Goal: Book appointment/travel/reservation

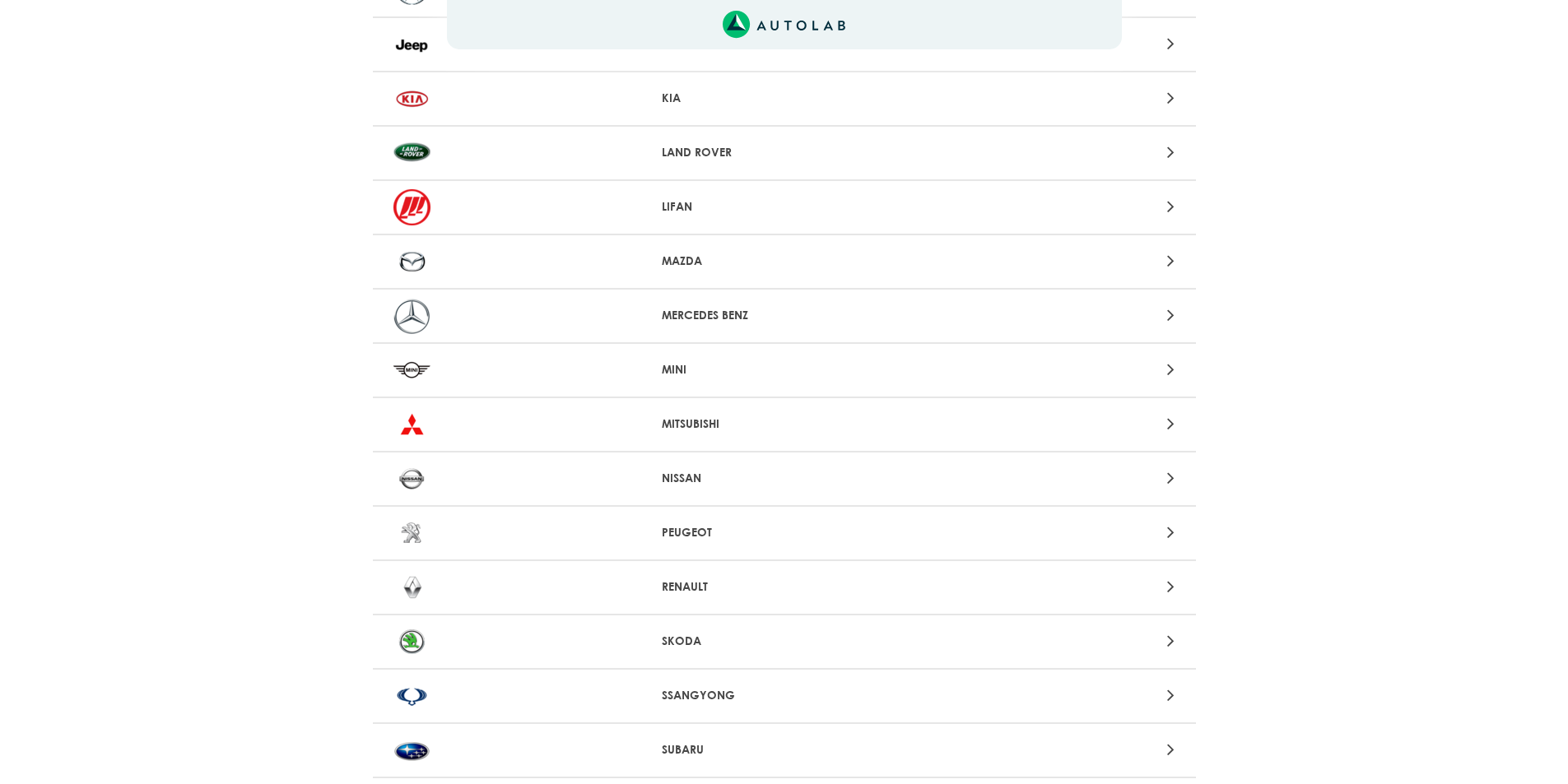
scroll to position [1234, 0]
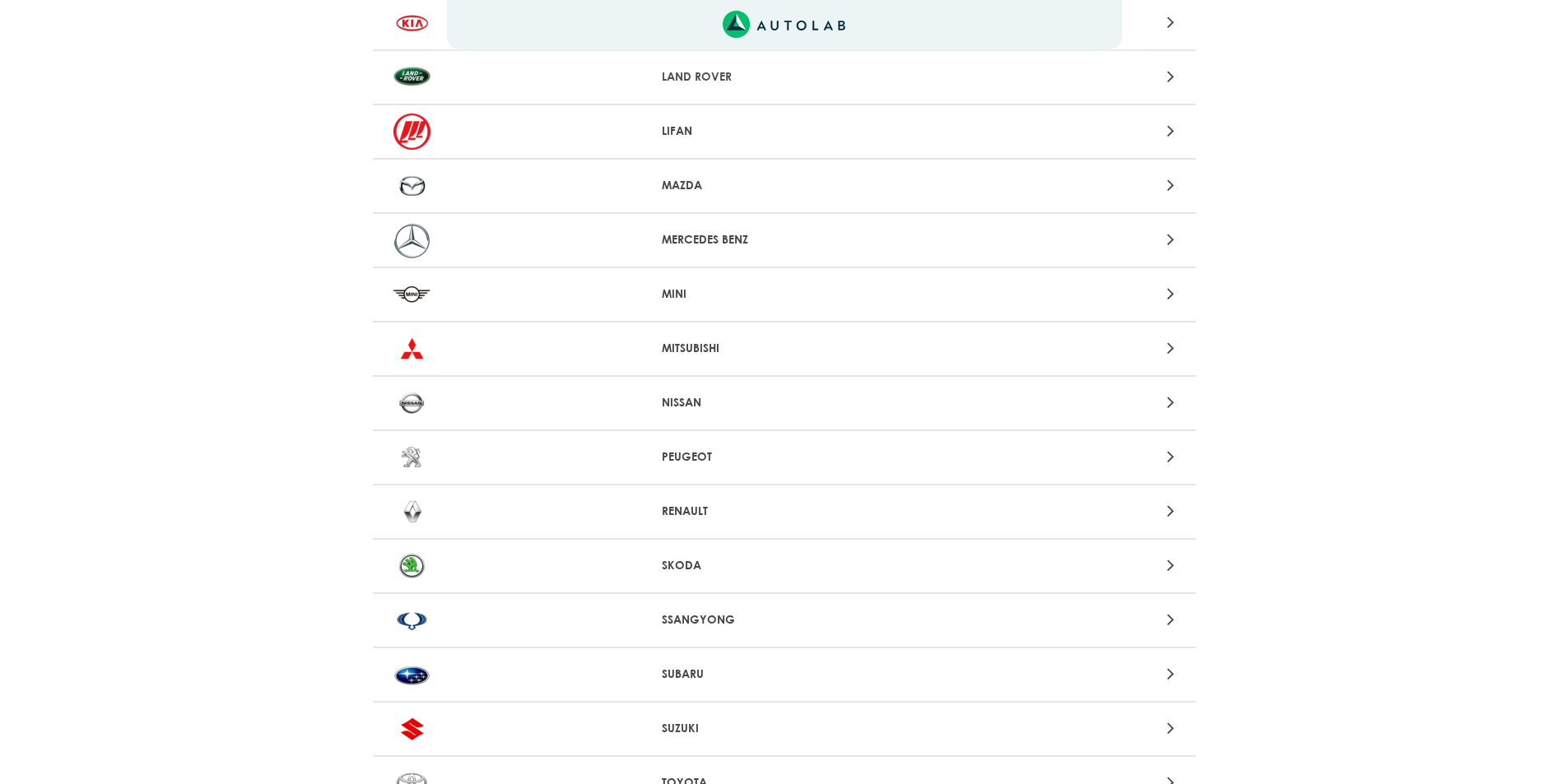
click at [689, 506] on p "RENAULT" at bounding box center [784, 511] width 244 height 17
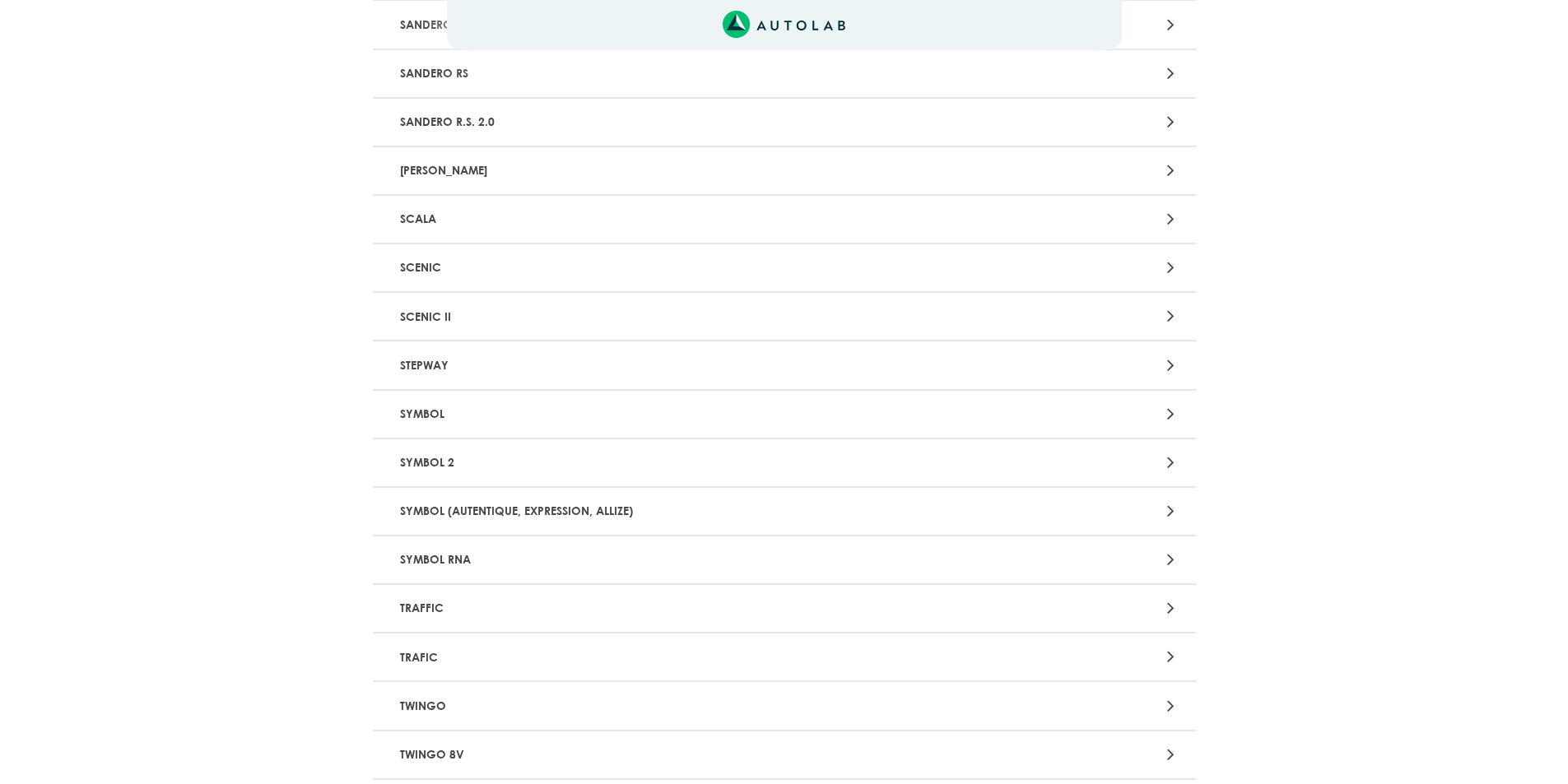
scroll to position [1809, 0]
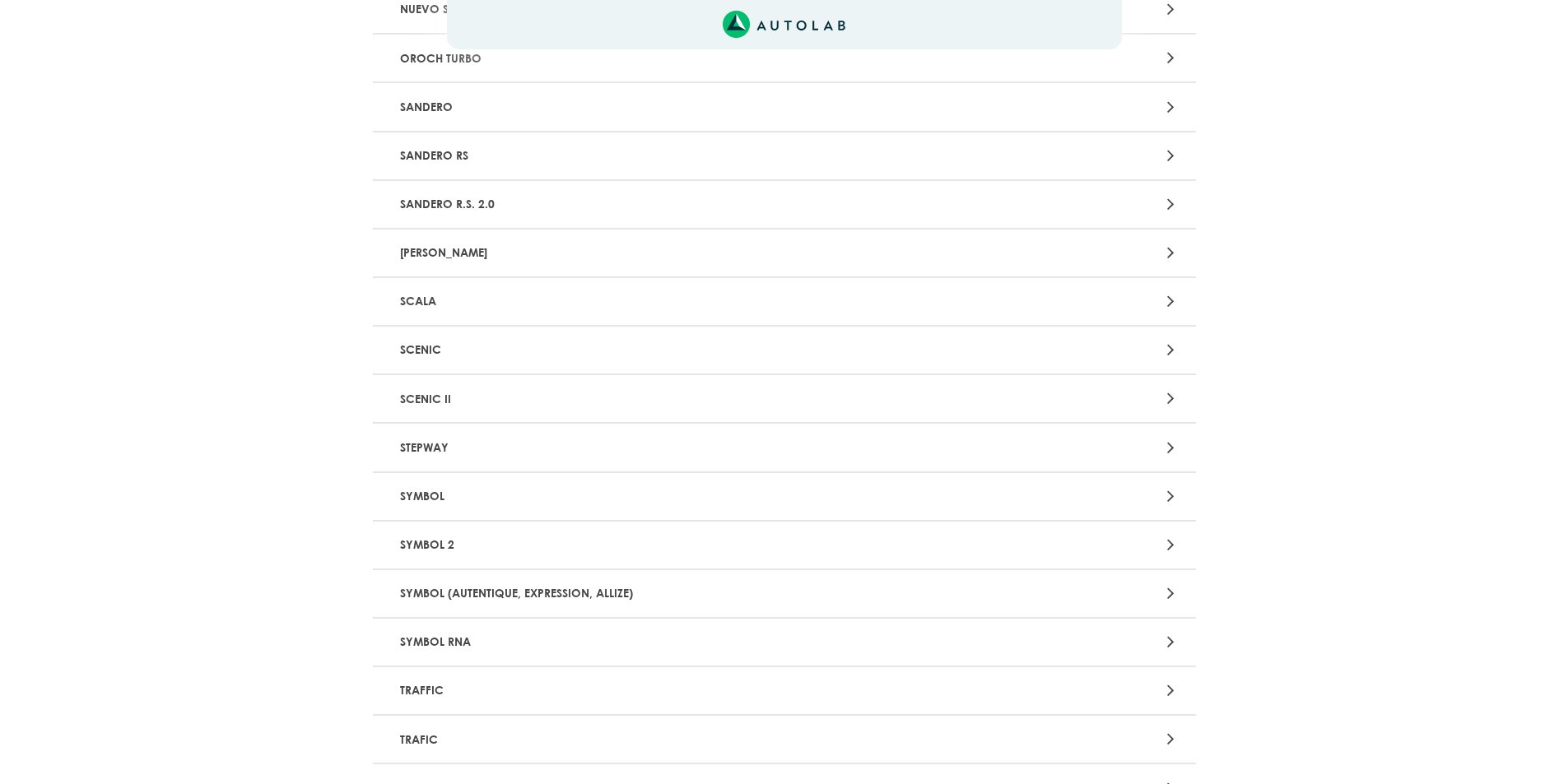
click at [434, 451] on p "STEPWAY" at bounding box center [649, 446] width 512 height 30
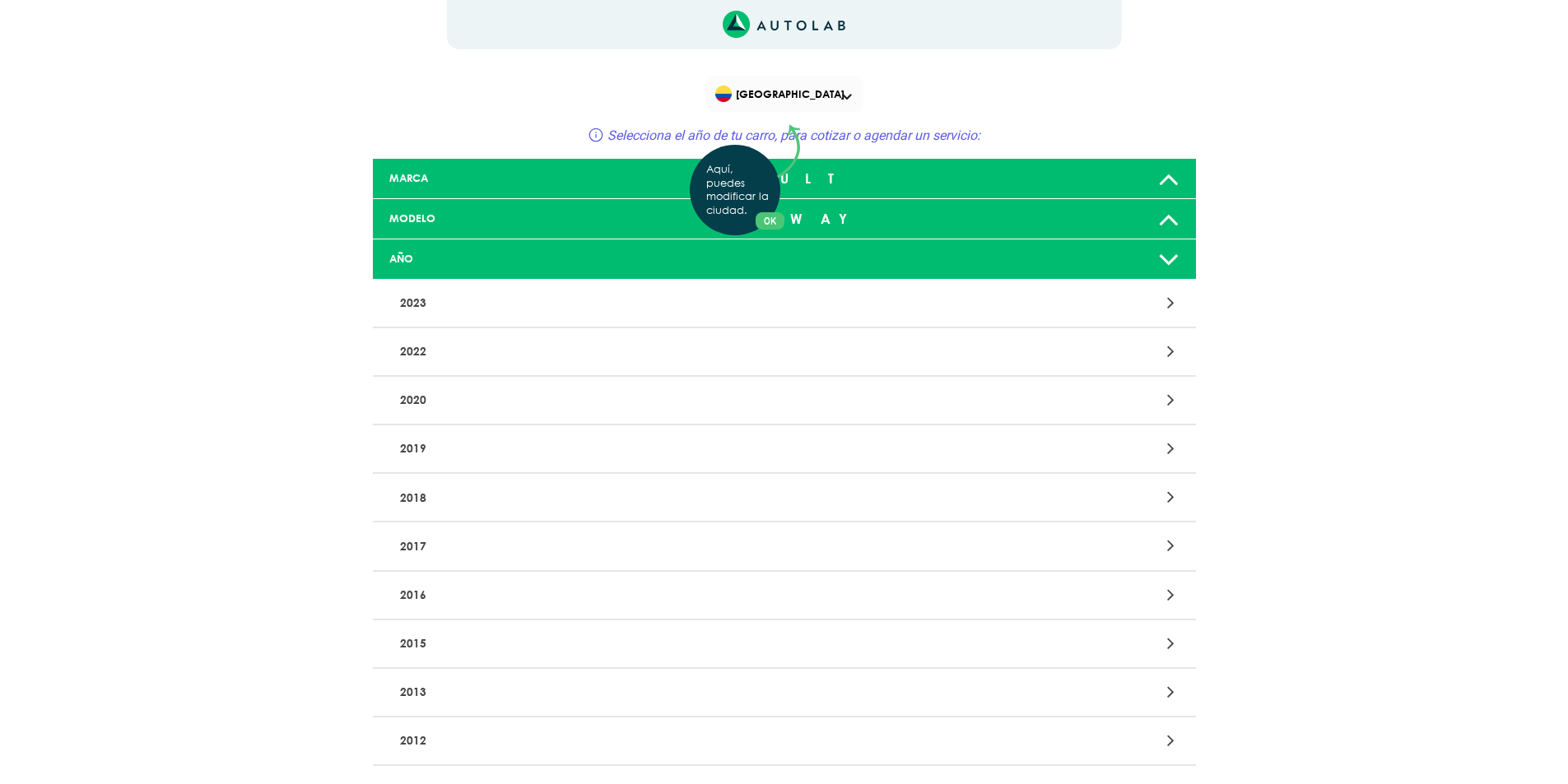
click at [432, 501] on div "Aquí, puedes modificar la ciudad. OK .aex,.bex{fill:none!important;stroke:#50c4…" at bounding box center [784, 392] width 1568 height 784
click at [1145, 494] on div at bounding box center [1053, 496] width 269 height 22
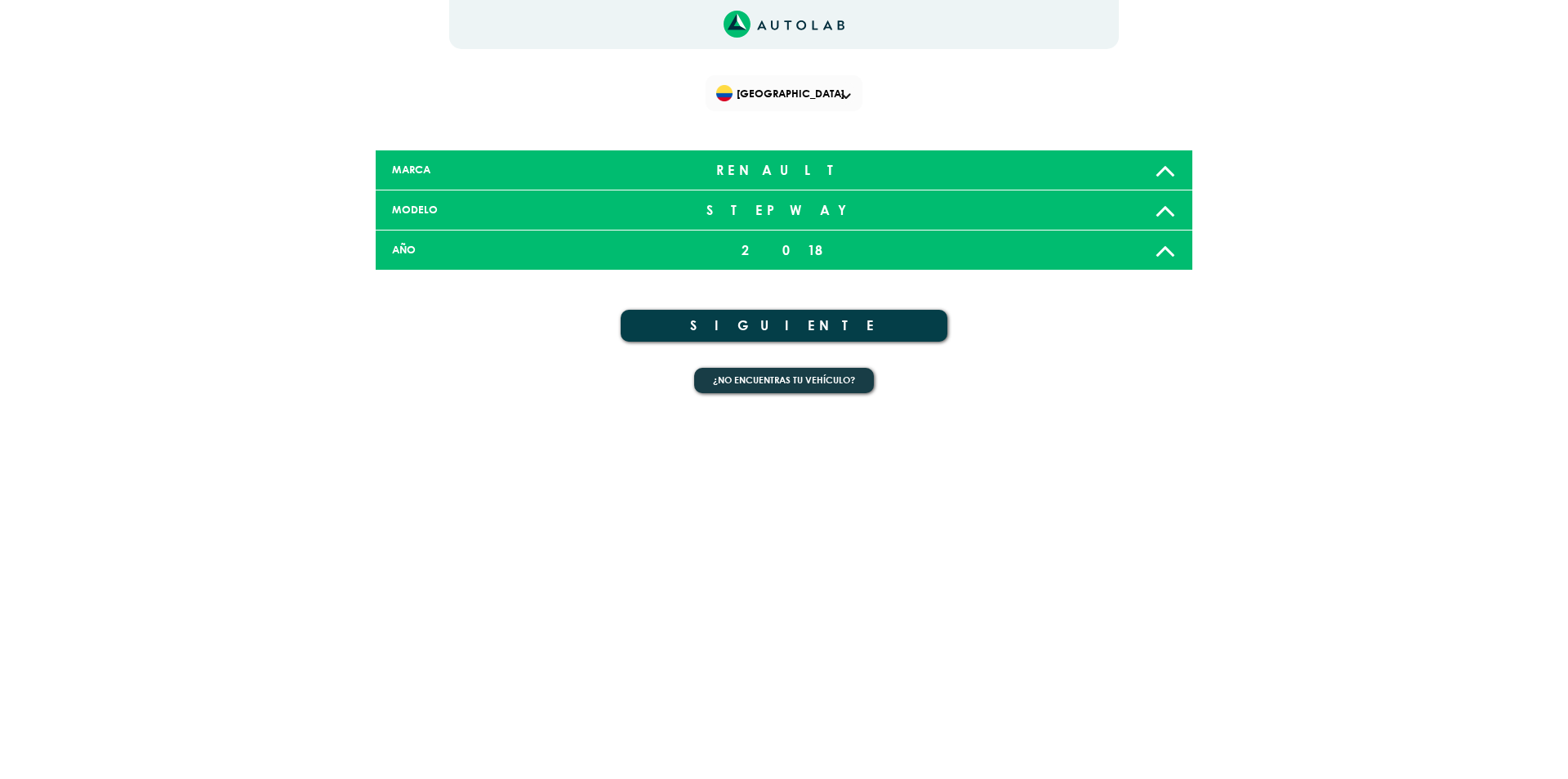
click at [780, 327] on button "SIGUIENTE" at bounding box center [784, 325] width 327 height 32
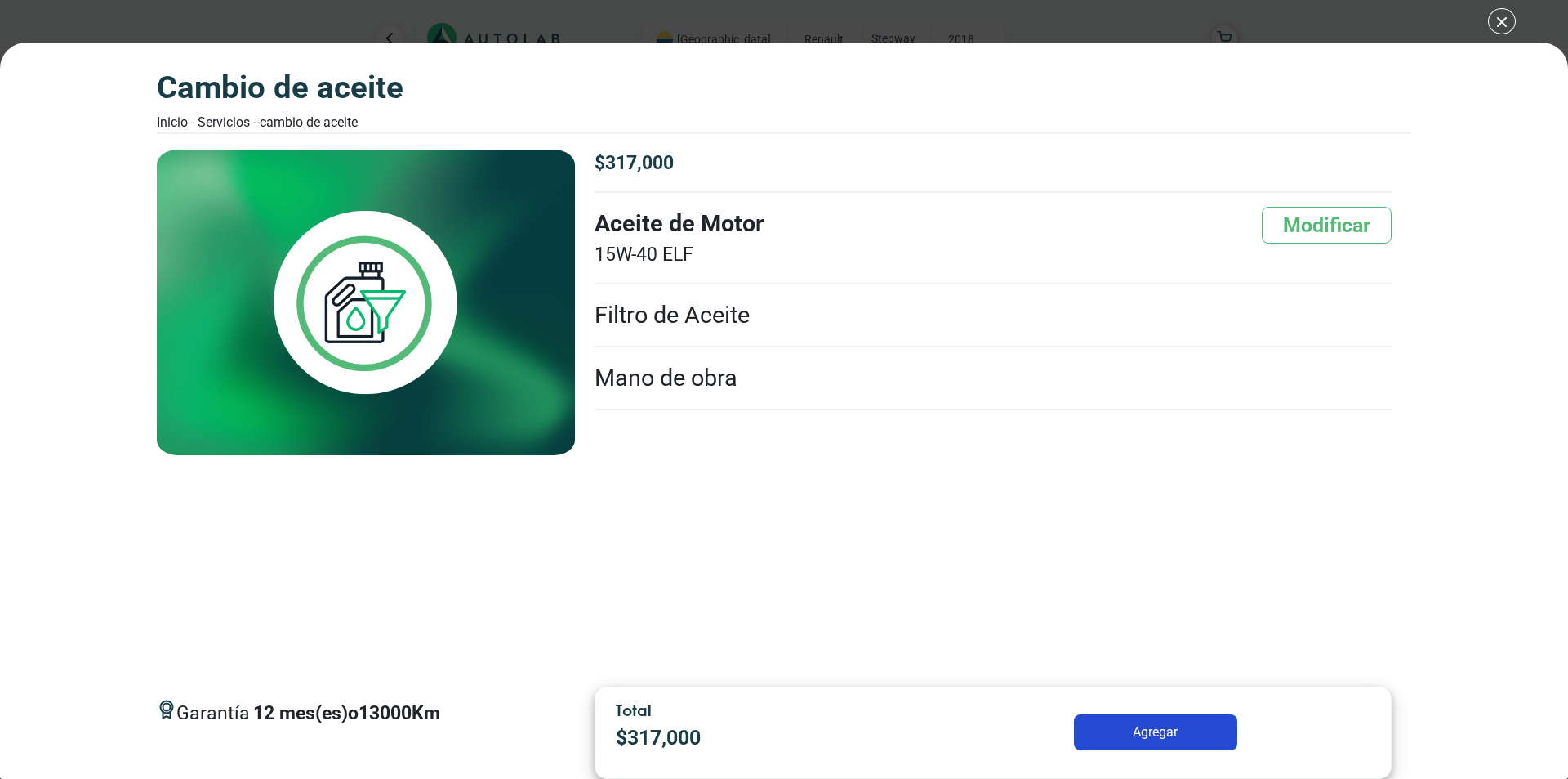
click at [1147, 735] on button "Agregar" at bounding box center [1155, 732] width 163 height 36
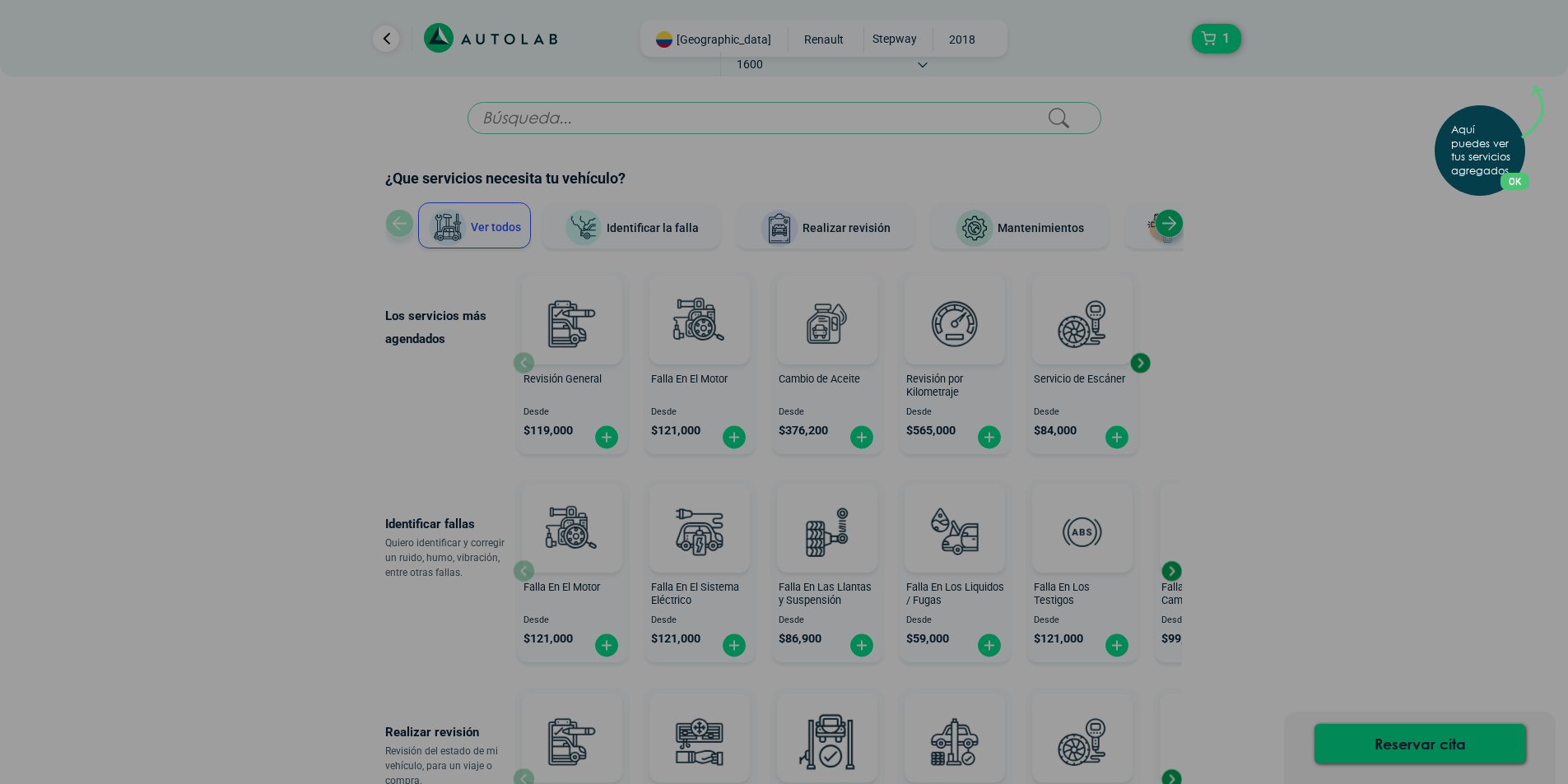
click at [1365, 323] on div "Aquí puedes ver tus servicios agregados. OK .aex,.bex{fill:none!important;strok…" at bounding box center [784, 392] width 1568 height 784
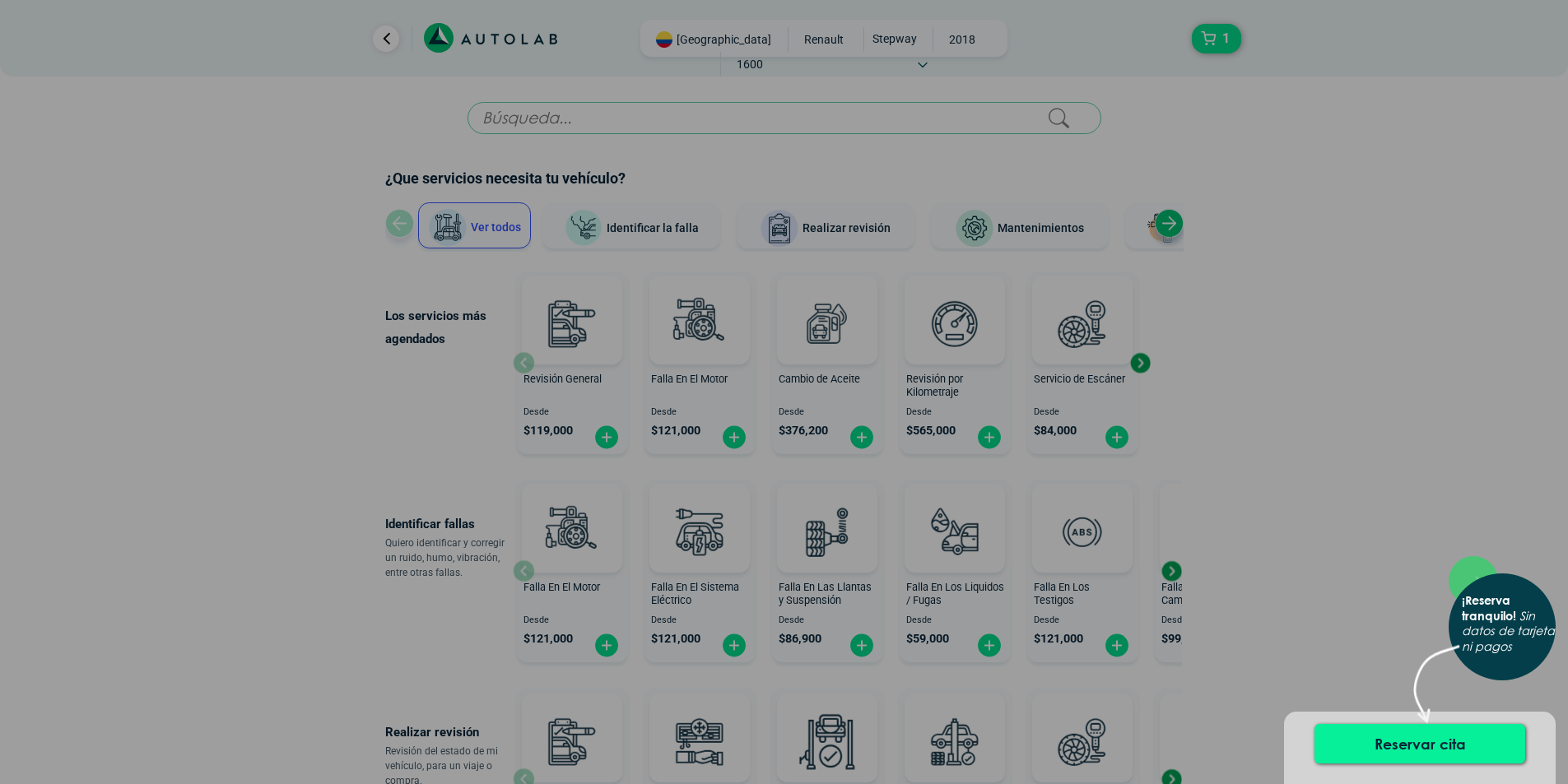
click at [1392, 746] on button "Reservar cita" at bounding box center [1419, 743] width 211 height 40
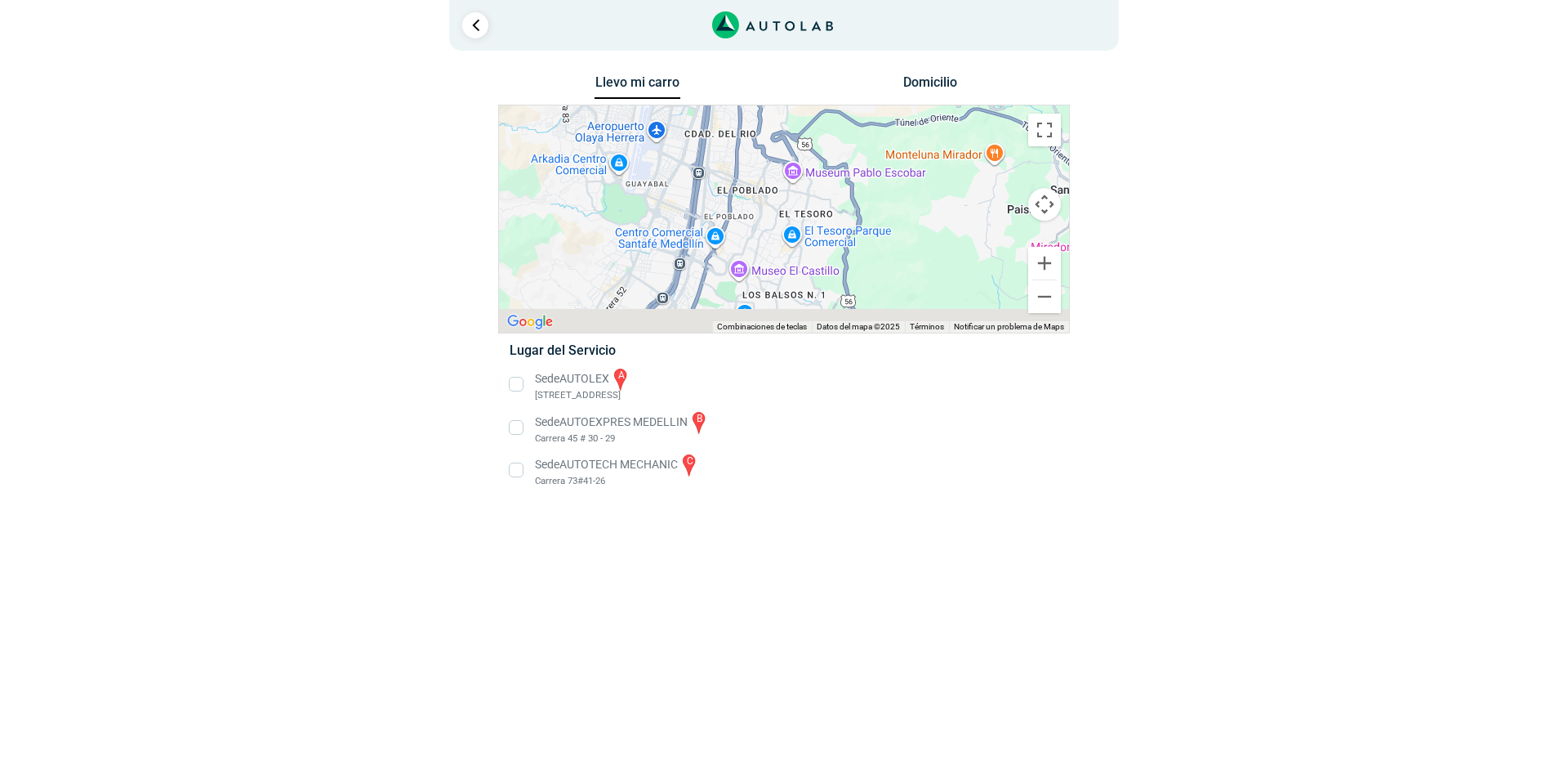
drag, startPoint x: 859, startPoint y: 253, endPoint x: 753, endPoint y: 168, distance: 135.9
click at [753, 168] on div "a b c" at bounding box center [784, 218] width 570 height 227
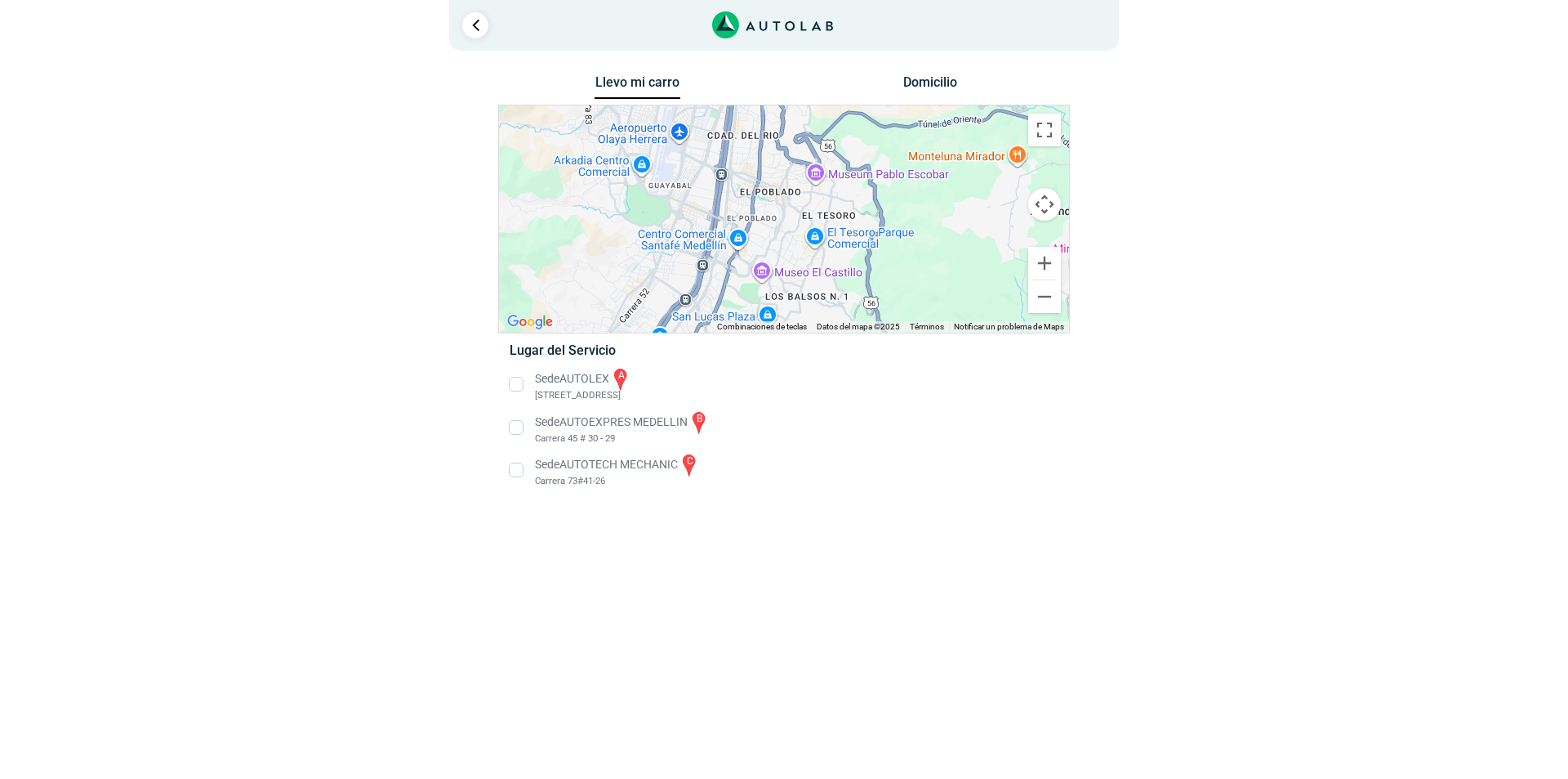
drag, startPoint x: 730, startPoint y: 268, endPoint x: 921, endPoint y: 268, distance: 191.0
click at [912, 269] on div "a b c" at bounding box center [784, 218] width 570 height 227
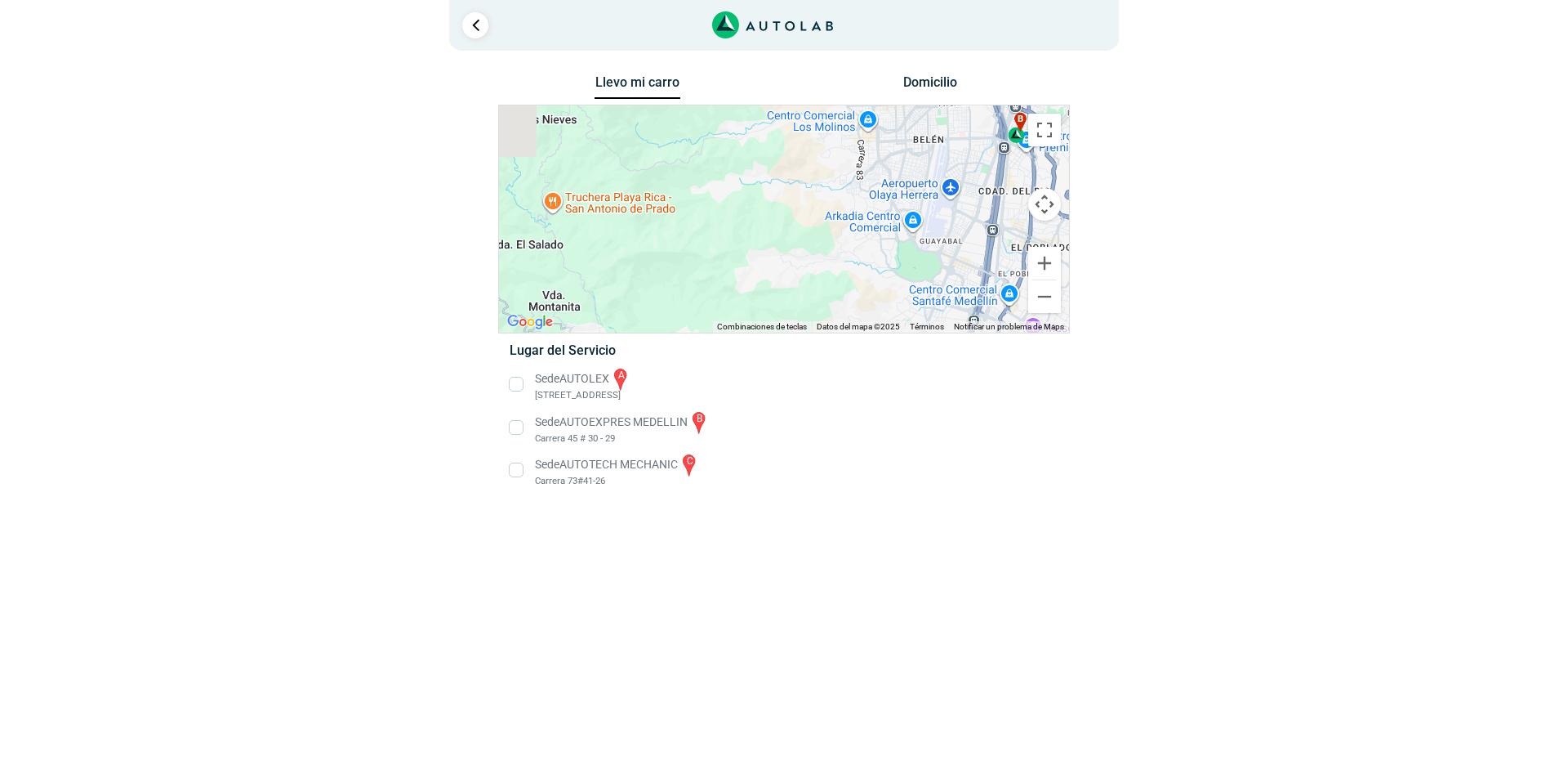
drag, startPoint x: 788, startPoint y: 272, endPoint x: 738, endPoint y: 316, distance: 66.6
click at [731, 324] on div "a b c Combinaciones de teclas Datos del mapa Datos del mapa ©2025 Datos del map…" at bounding box center [784, 218] width 570 height 227
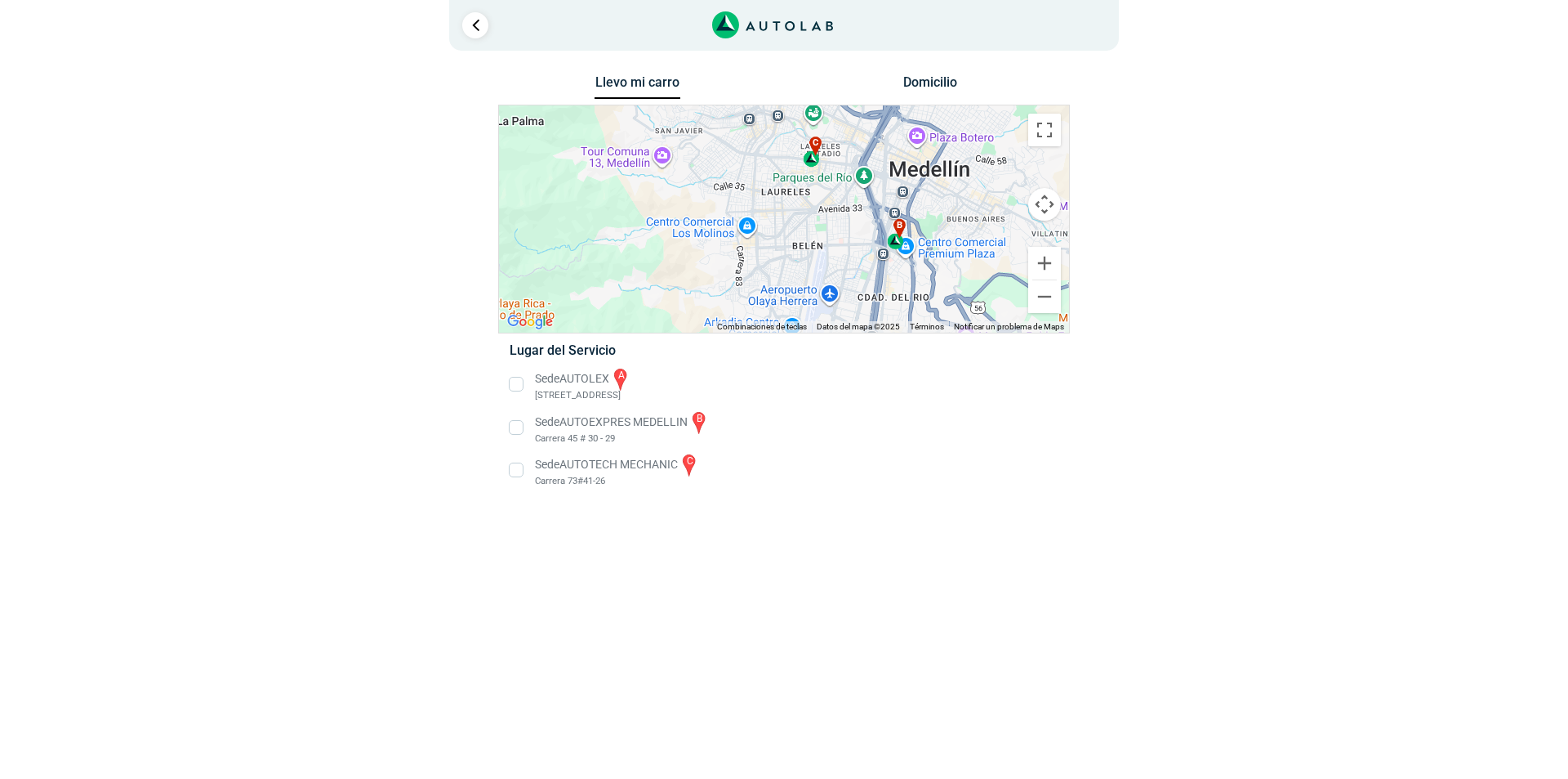
drag, startPoint x: 814, startPoint y: 254, endPoint x: 703, endPoint y: 304, distance: 121.7
click at [705, 304] on div "a b c" at bounding box center [784, 218] width 570 height 227
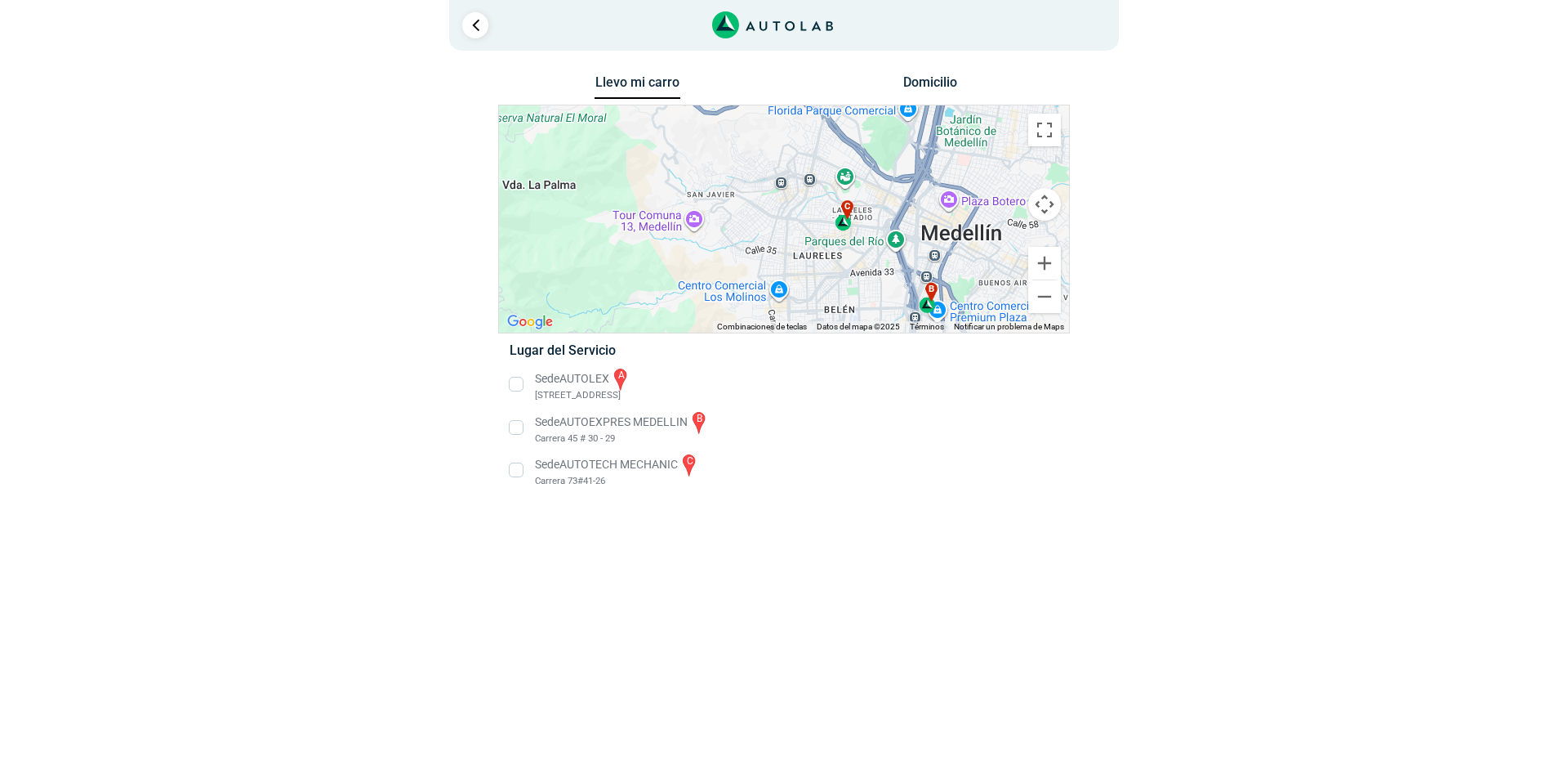
drag, startPoint x: 712, startPoint y: 253, endPoint x: 882, endPoint y: 279, distance: 172.0
click at [882, 279] on div "a b c" at bounding box center [784, 218] width 570 height 227
click at [794, 262] on div "a b c" at bounding box center [784, 218] width 570 height 227
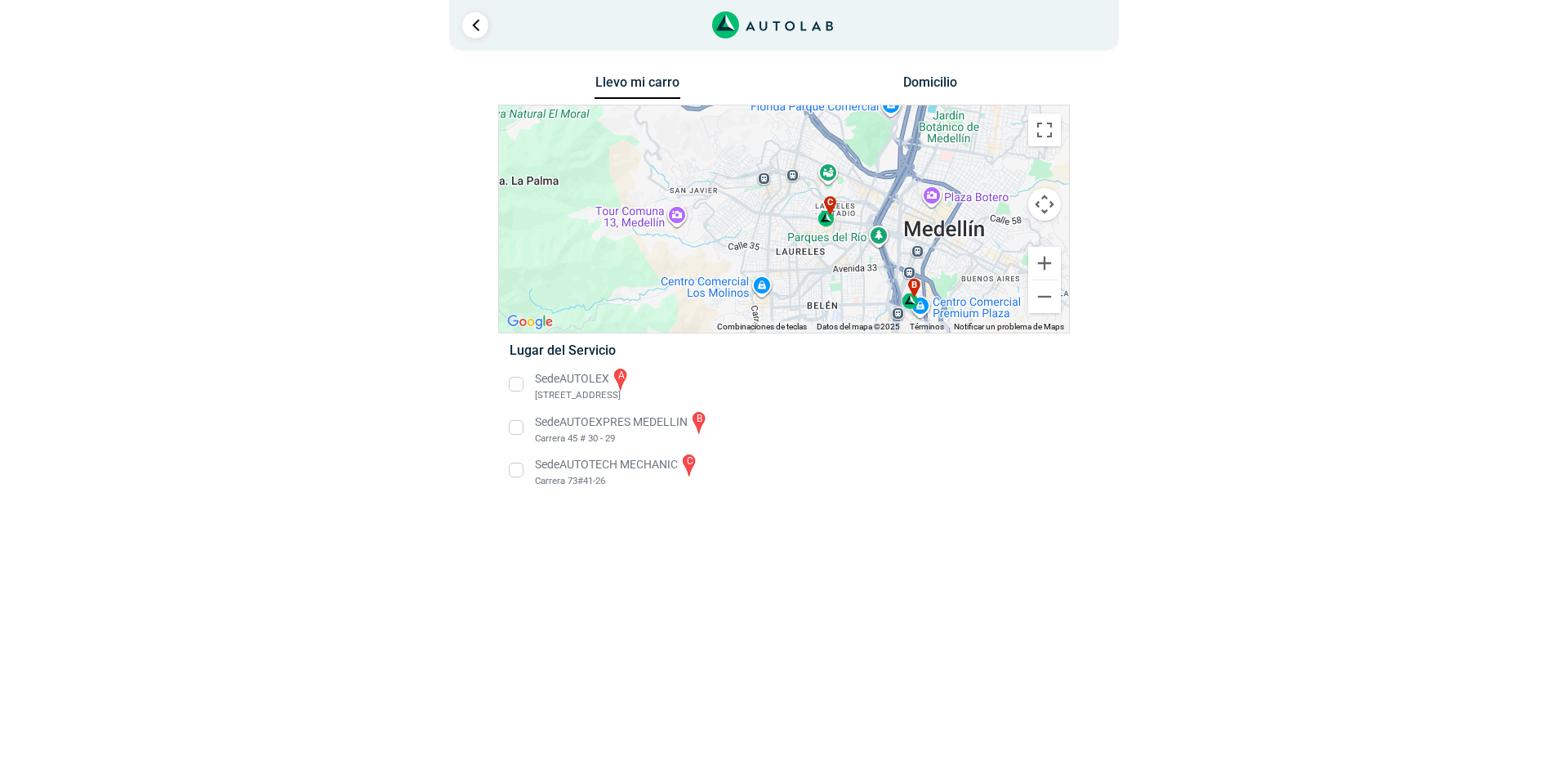
drag, startPoint x: 764, startPoint y: 261, endPoint x: 729, endPoint y: 258, distance: 35.1
click at [744, 261] on div "a b c" at bounding box center [784, 218] width 570 height 227
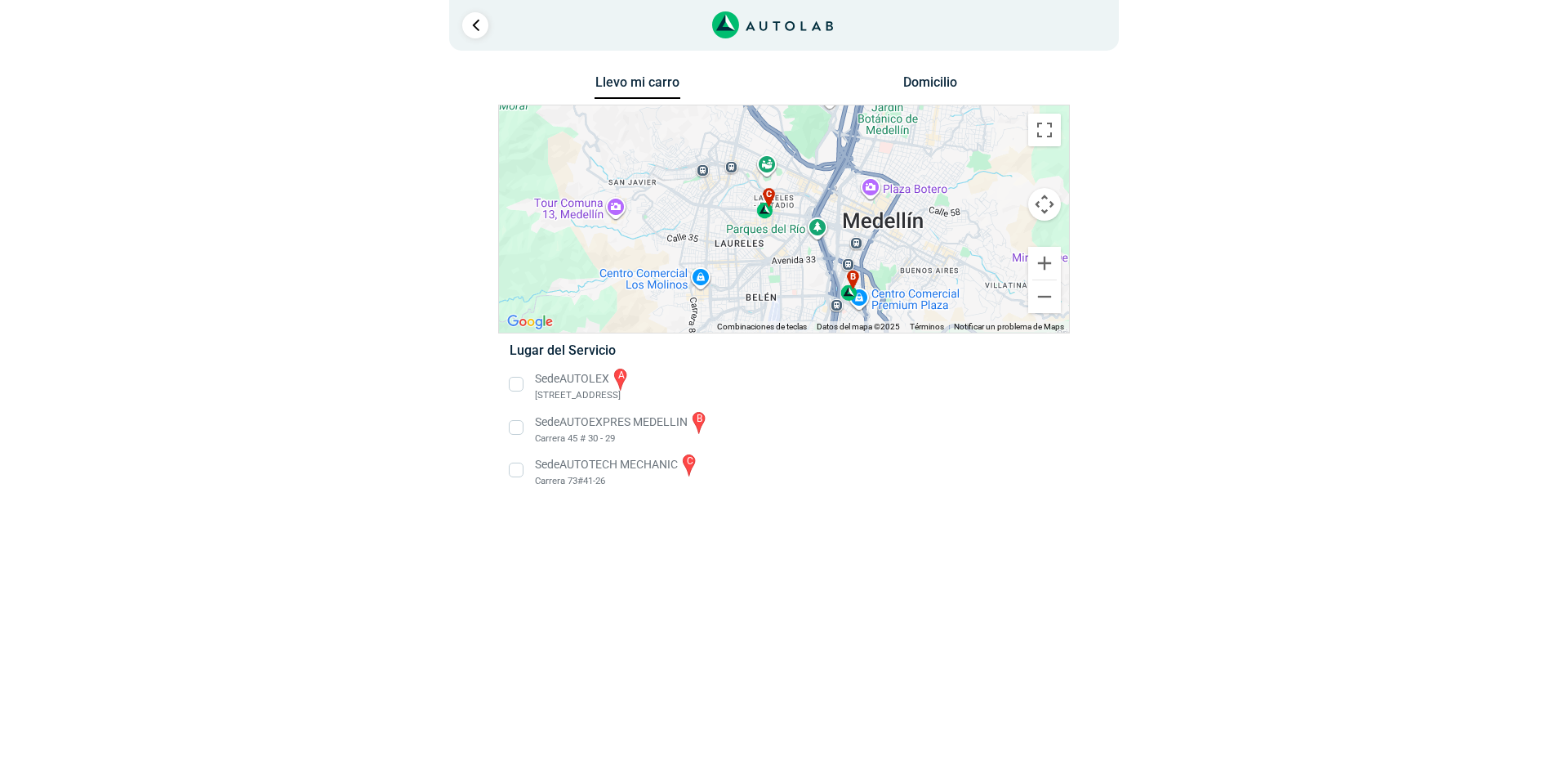
drag, startPoint x: 825, startPoint y: 258, endPoint x: 801, endPoint y: 249, distance: 25.6
click at [801, 249] on div "a b c" at bounding box center [784, 218] width 570 height 227
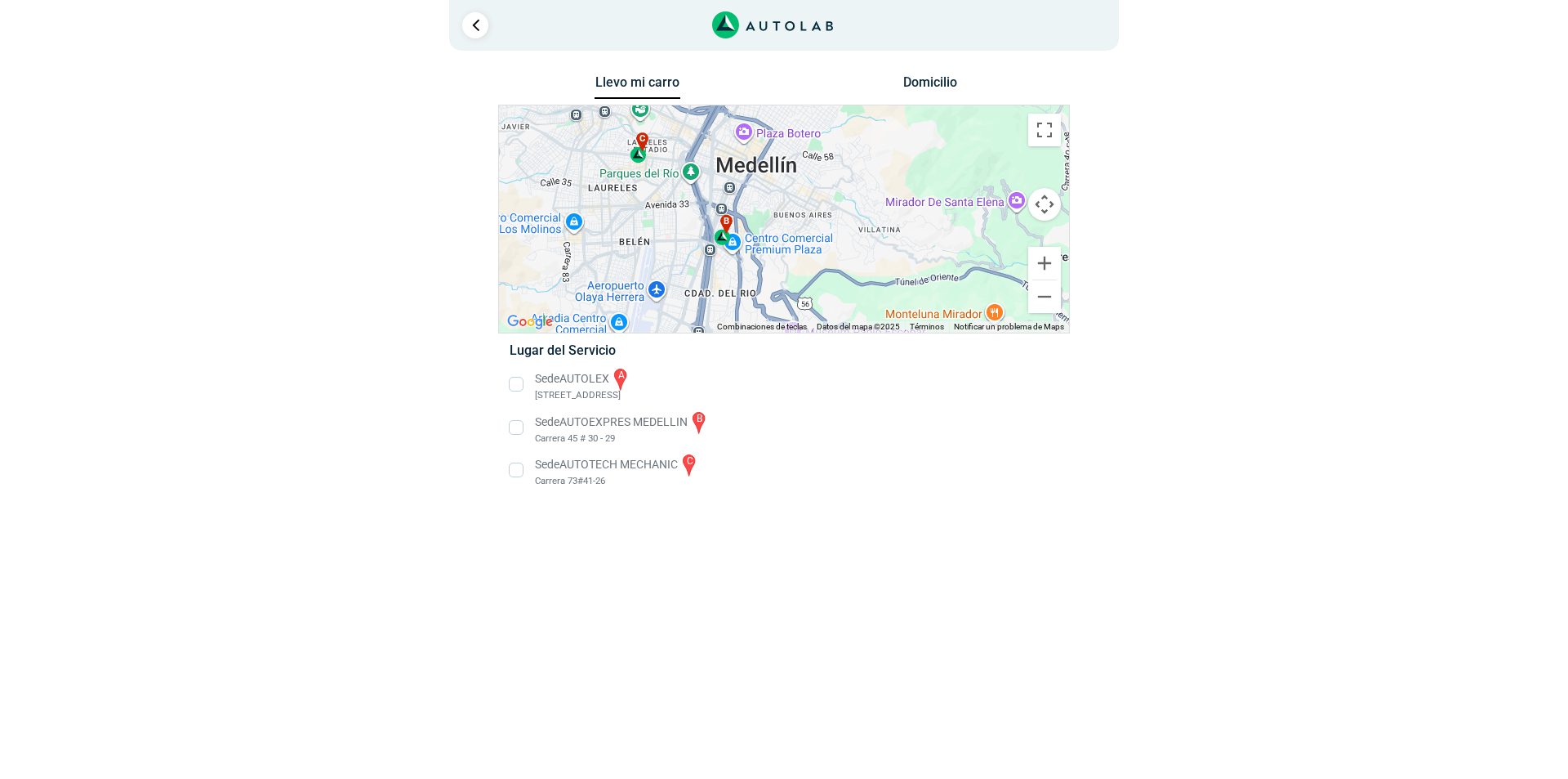
drag, startPoint x: 775, startPoint y: 257, endPoint x: 663, endPoint y: 201, distance: 125.2
click at [663, 201] on div "a b c" at bounding box center [784, 218] width 570 height 227
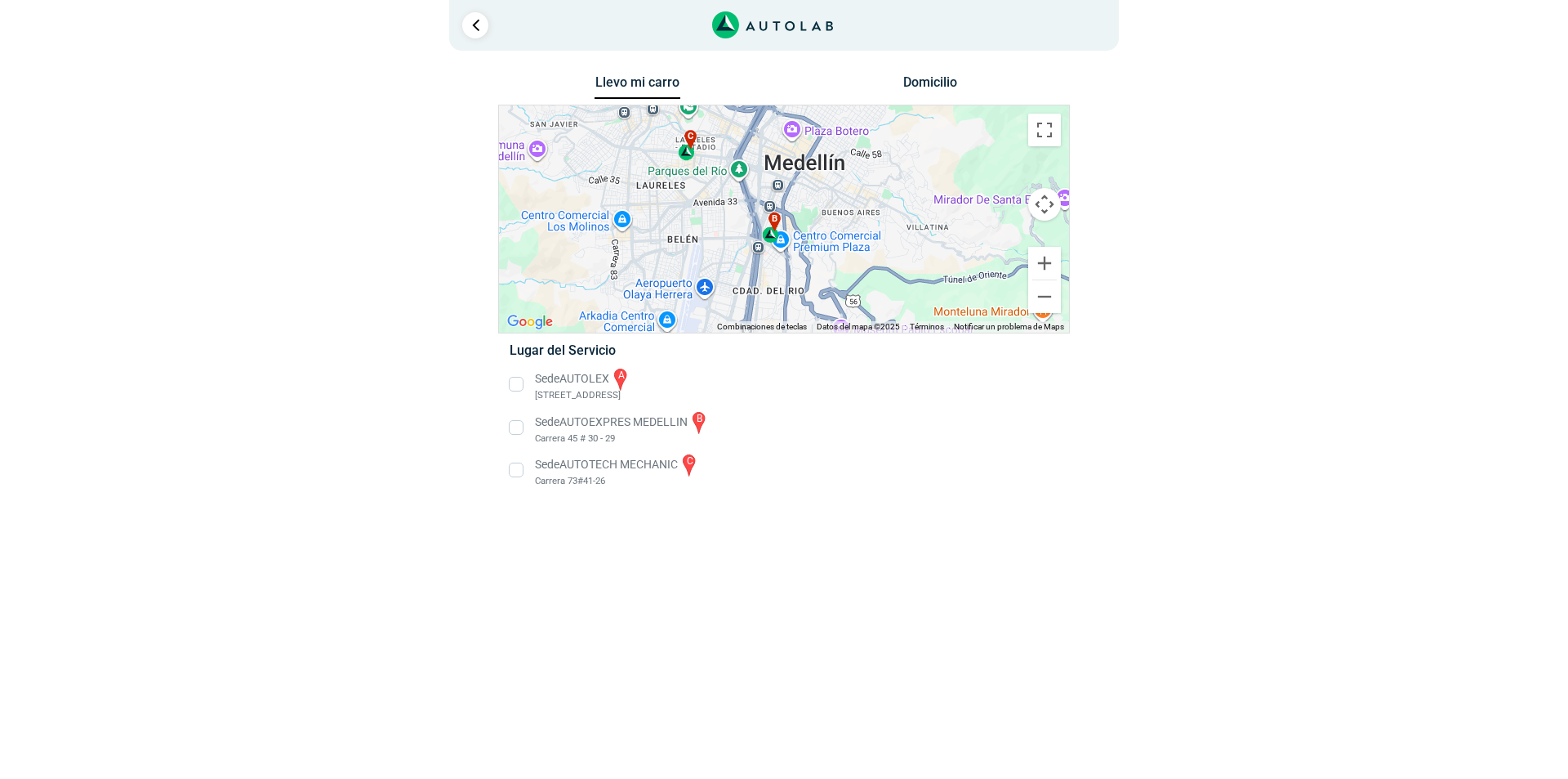
drag, startPoint x: 731, startPoint y: 268, endPoint x: 785, endPoint y: 266, distance: 54.0
click at [785, 266] on div "a b c" at bounding box center [784, 218] width 570 height 227
drag, startPoint x: 757, startPoint y: 268, endPoint x: 716, endPoint y: 268, distance: 41.0
click at [732, 268] on div "a b c" at bounding box center [784, 218] width 570 height 227
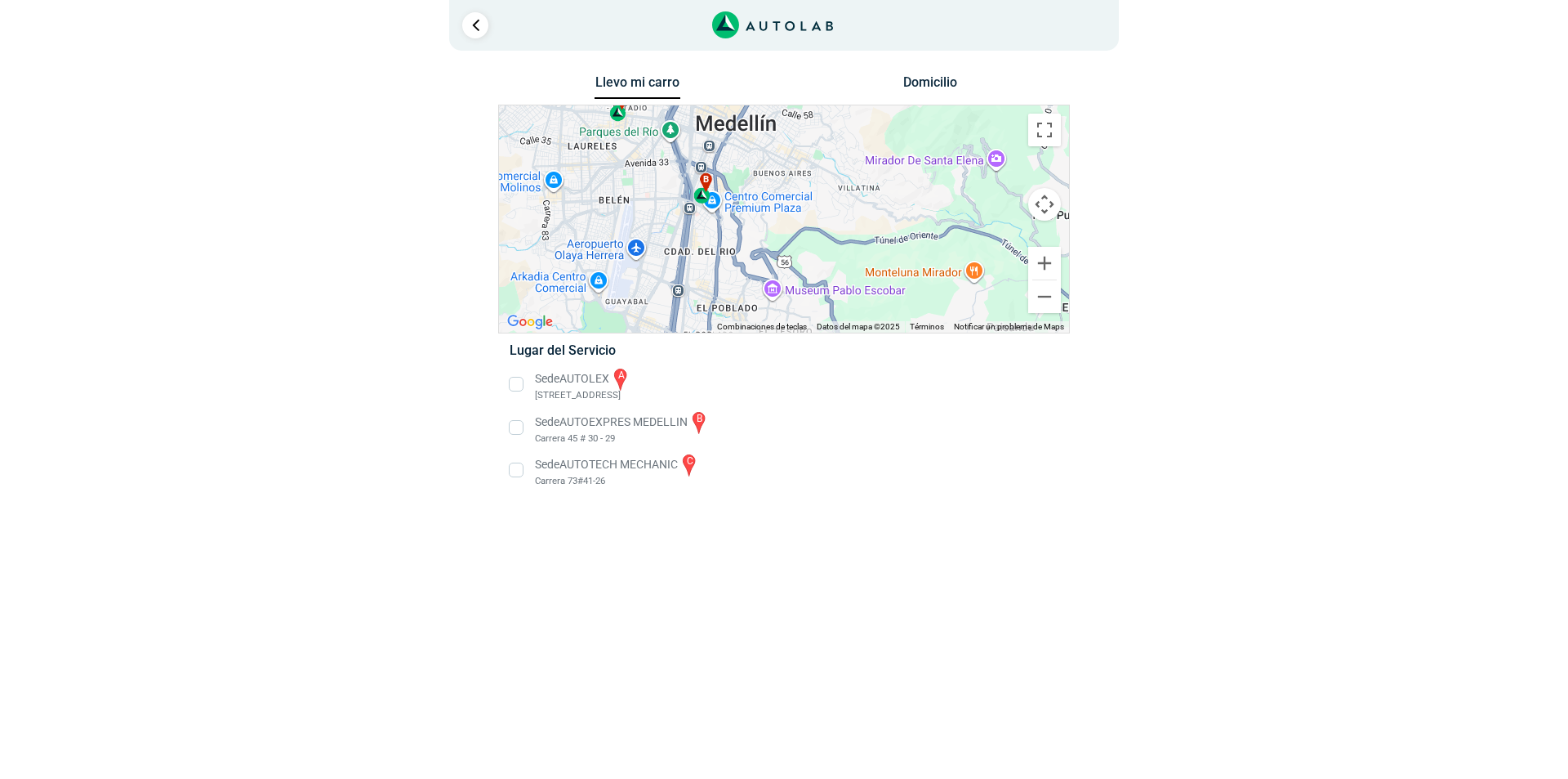
drag, startPoint x: 662, startPoint y: 264, endPoint x: 672, endPoint y: 230, distance: 35.4
click at [672, 230] on div "a b c" at bounding box center [784, 218] width 570 height 227
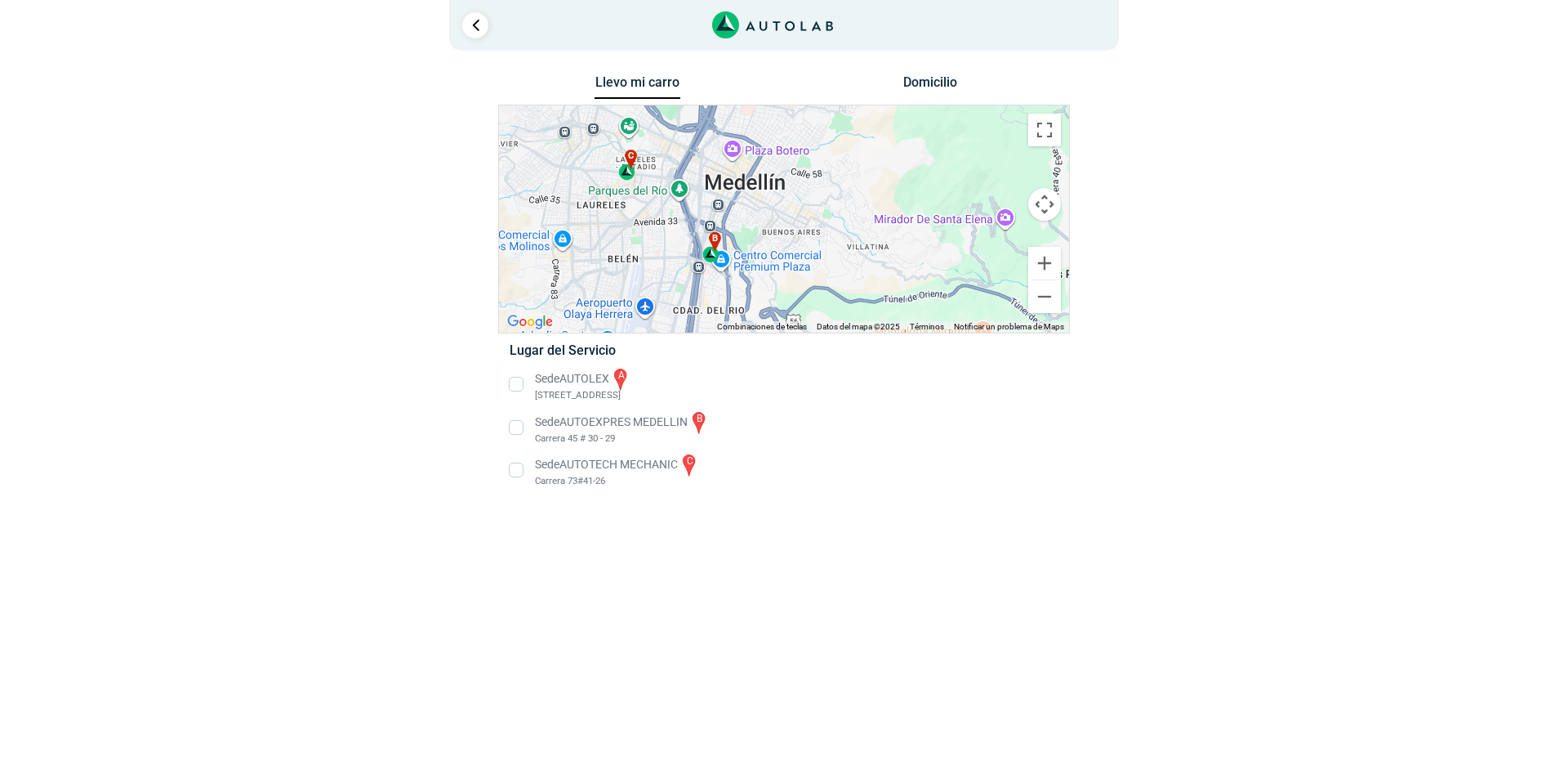
drag, startPoint x: 661, startPoint y: 228, endPoint x: 673, endPoint y: 286, distance: 59.2
click at [673, 286] on div "a b c" at bounding box center [784, 218] width 570 height 227
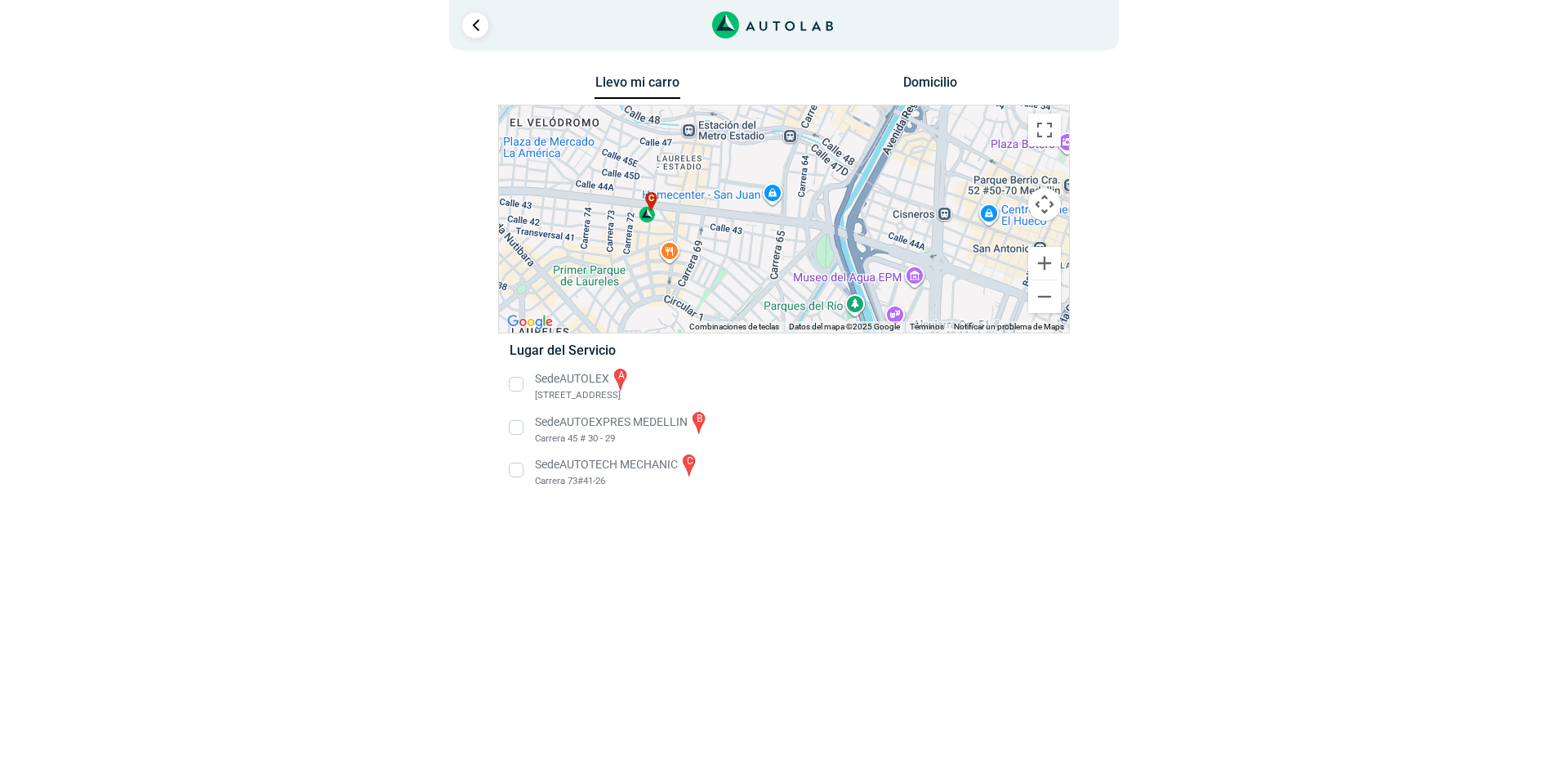
drag, startPoint x: 624, startPoint y: 183, endPoint x: 675, endPoint y: 242, distance: 78.0
click at [675, 242] on div "a b c" at bounding box center [784, 218] width 570 height 227
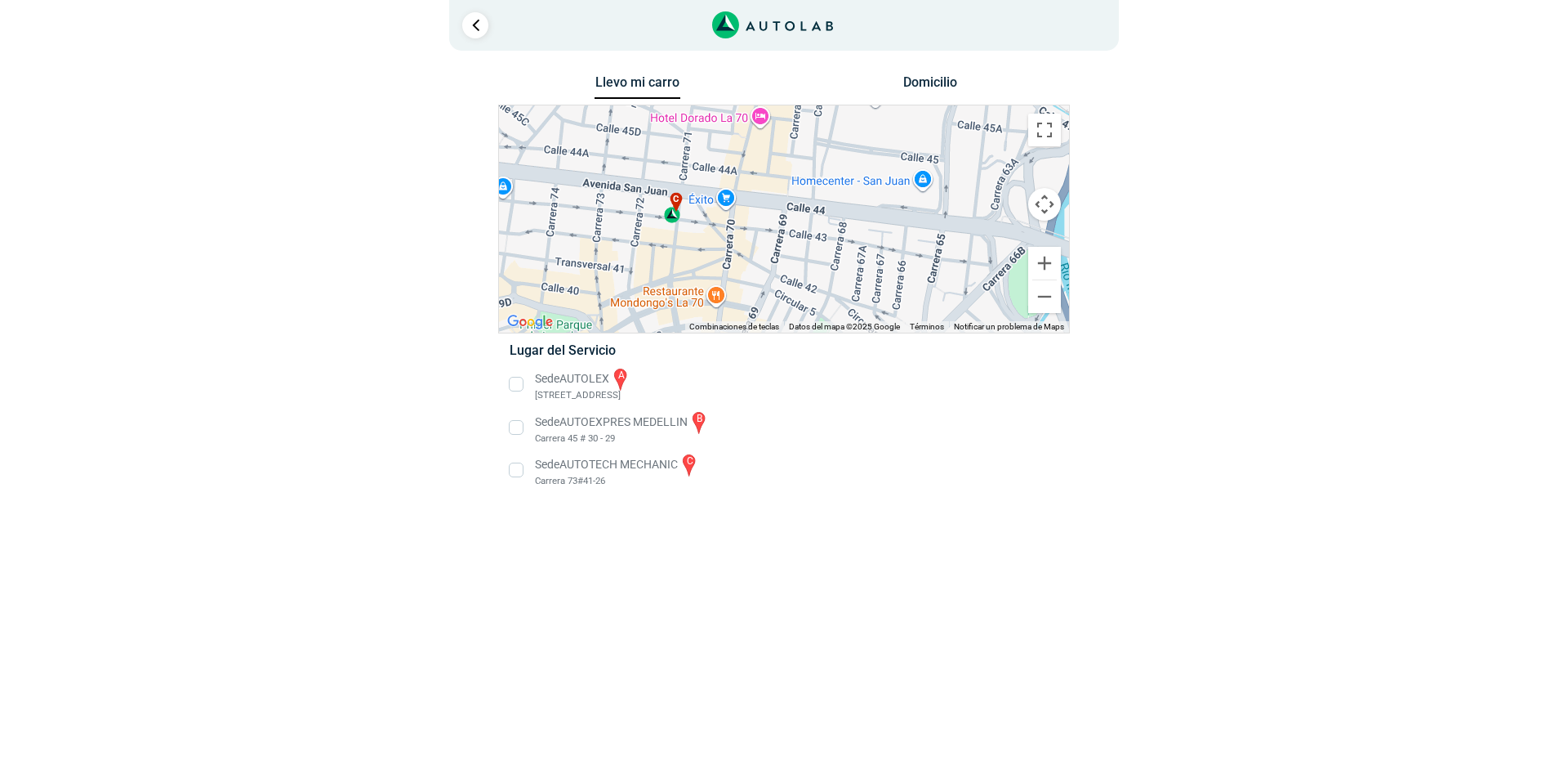
drag, startPoint x: 641, startPoint y: 213, endPoint x: 676, endPoint y: 241, distance: 44.8
click at [676, 241] on div "a b c" at bounding box center [784, 218] width 570 height 227
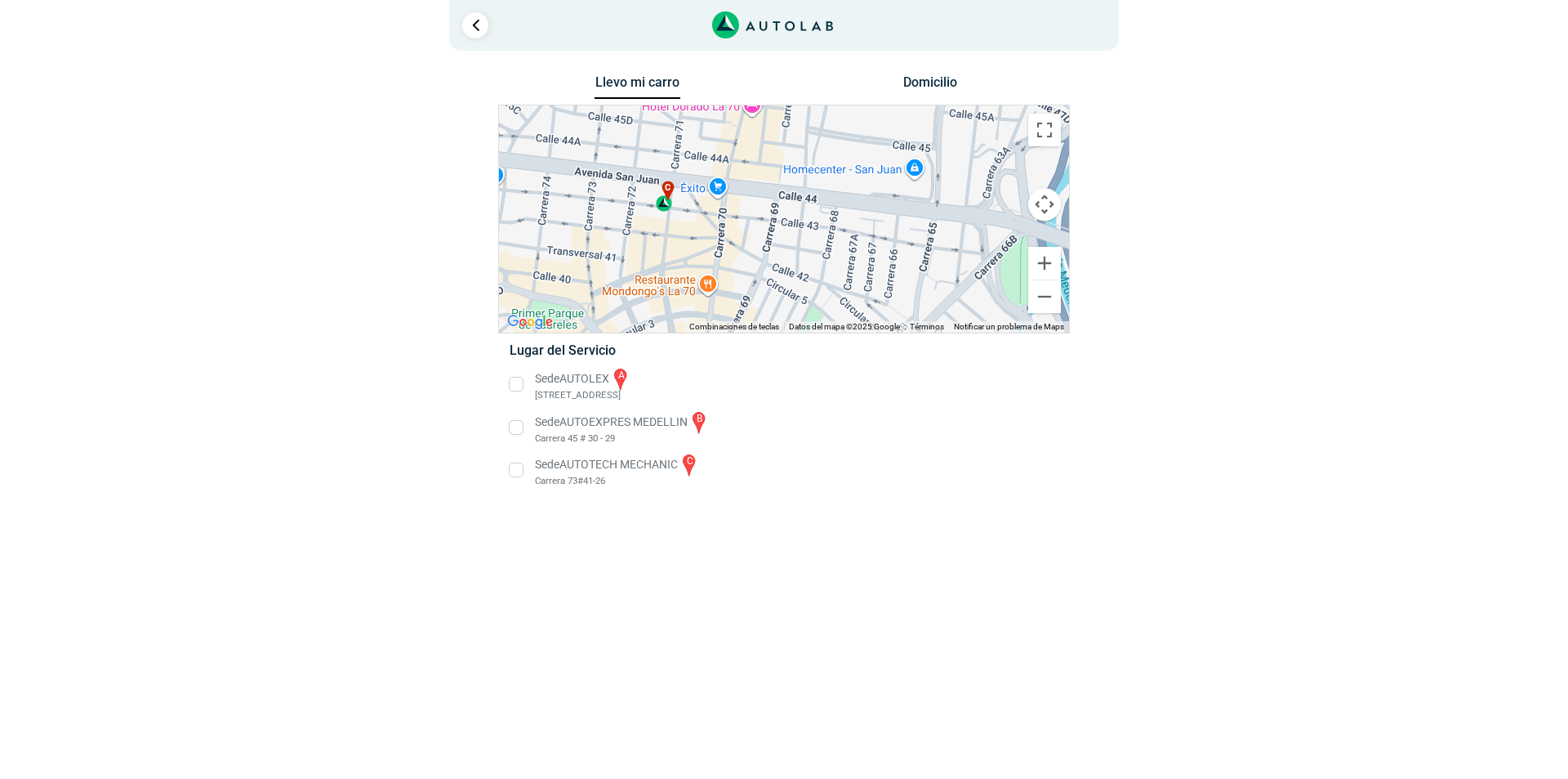
drag, startPoint x: 776, startPoint y: 247, endPoint x: 784, endPoint y: 234, distance: 15.3
click at [784, 233] on div "a b c" at bounding box center [784, 218] width 570 height 227
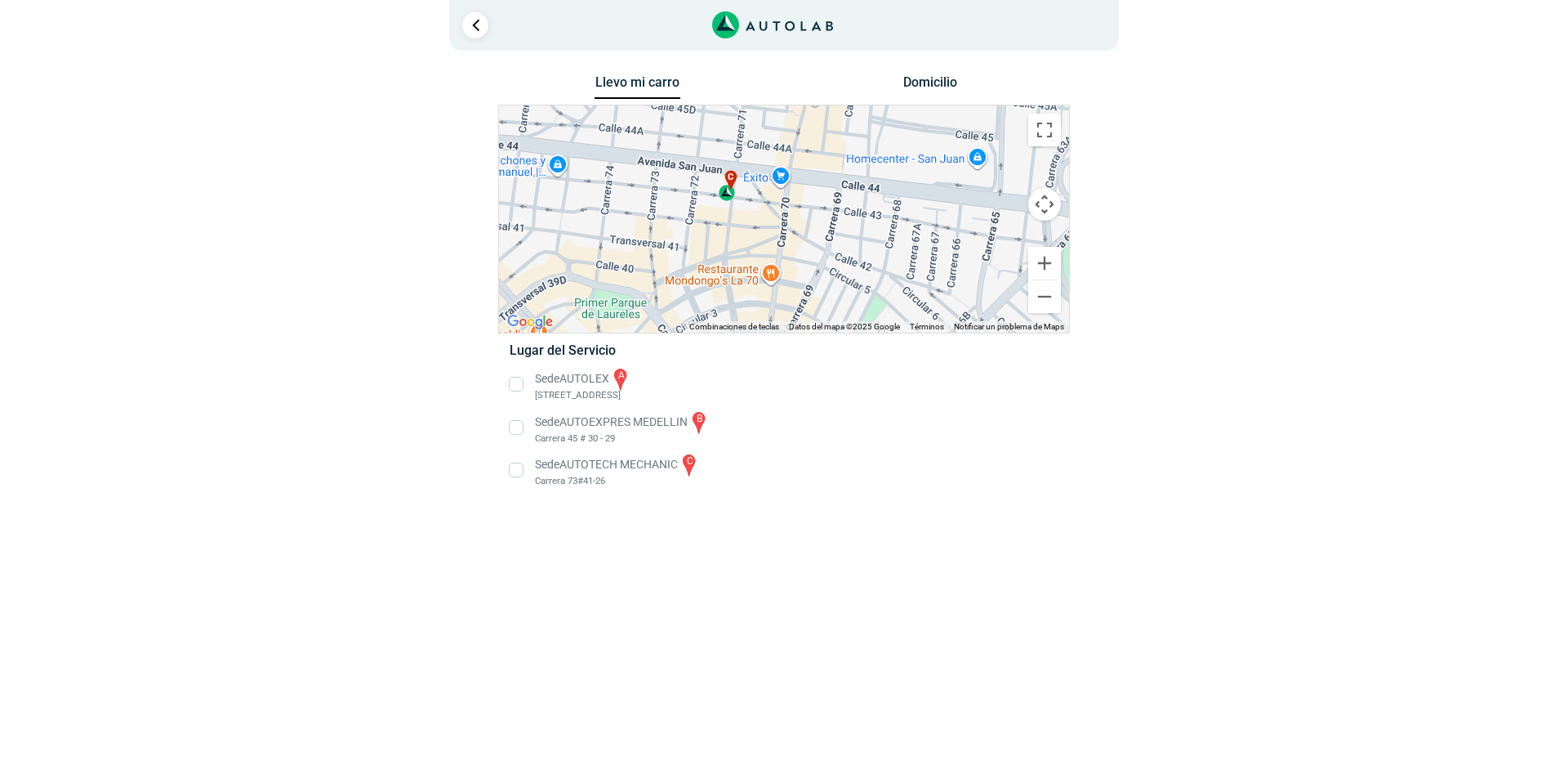
drag, startPoint x: 666, startPoint y: 242, endPoint x: 723, endPoint y: 232, distance: 57.9
click at [723, 232] on div "a b c" at bounding box center [784, 218] width 570 height 227
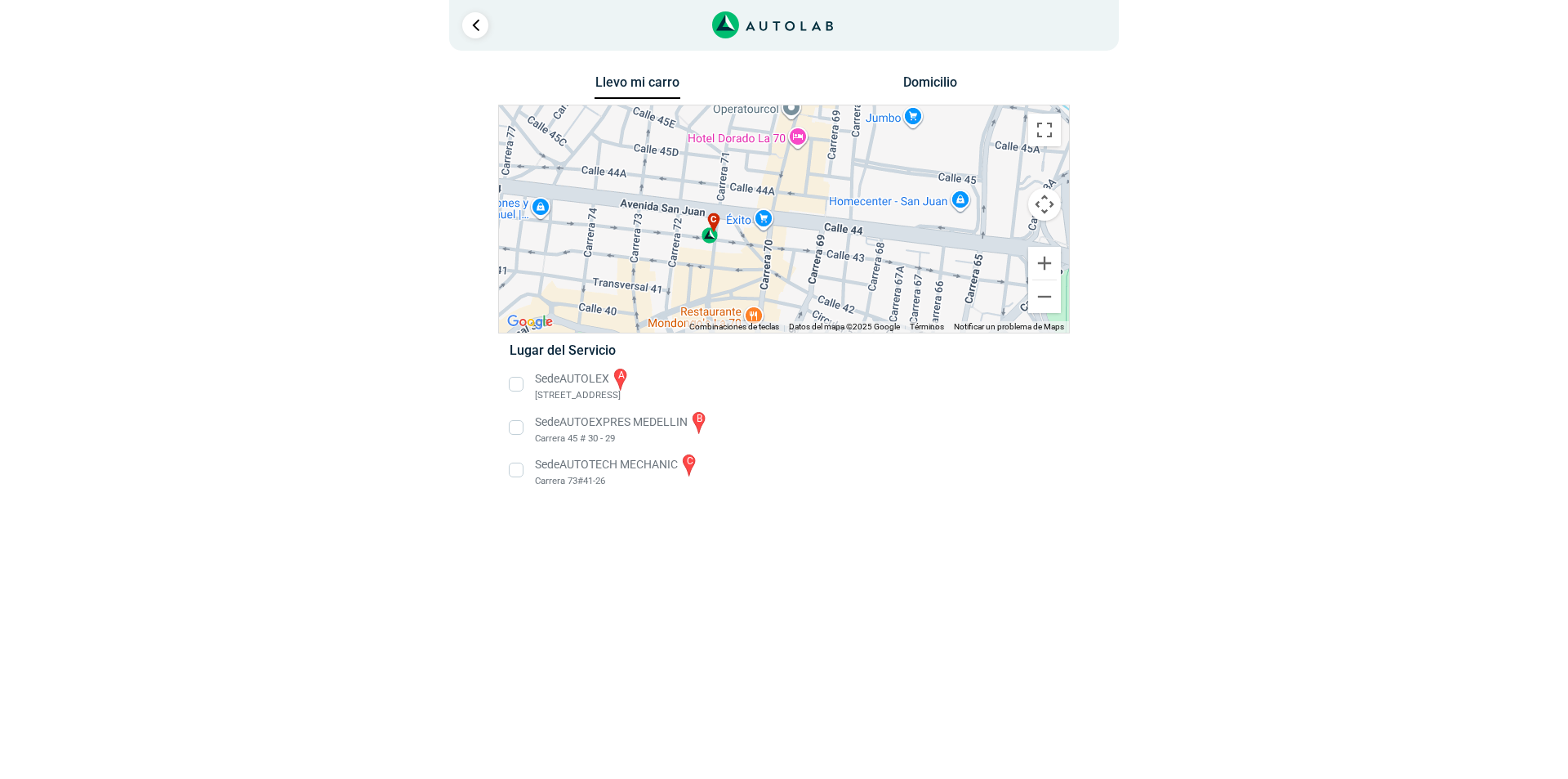
drag, startPoint x: 729, startPoint y: 236, endPoint x: 682, endPoint y: 285, distance: 67.9
click at [688, 295] on div "a b c" at bounding box center [784, 218] width 570 height 227
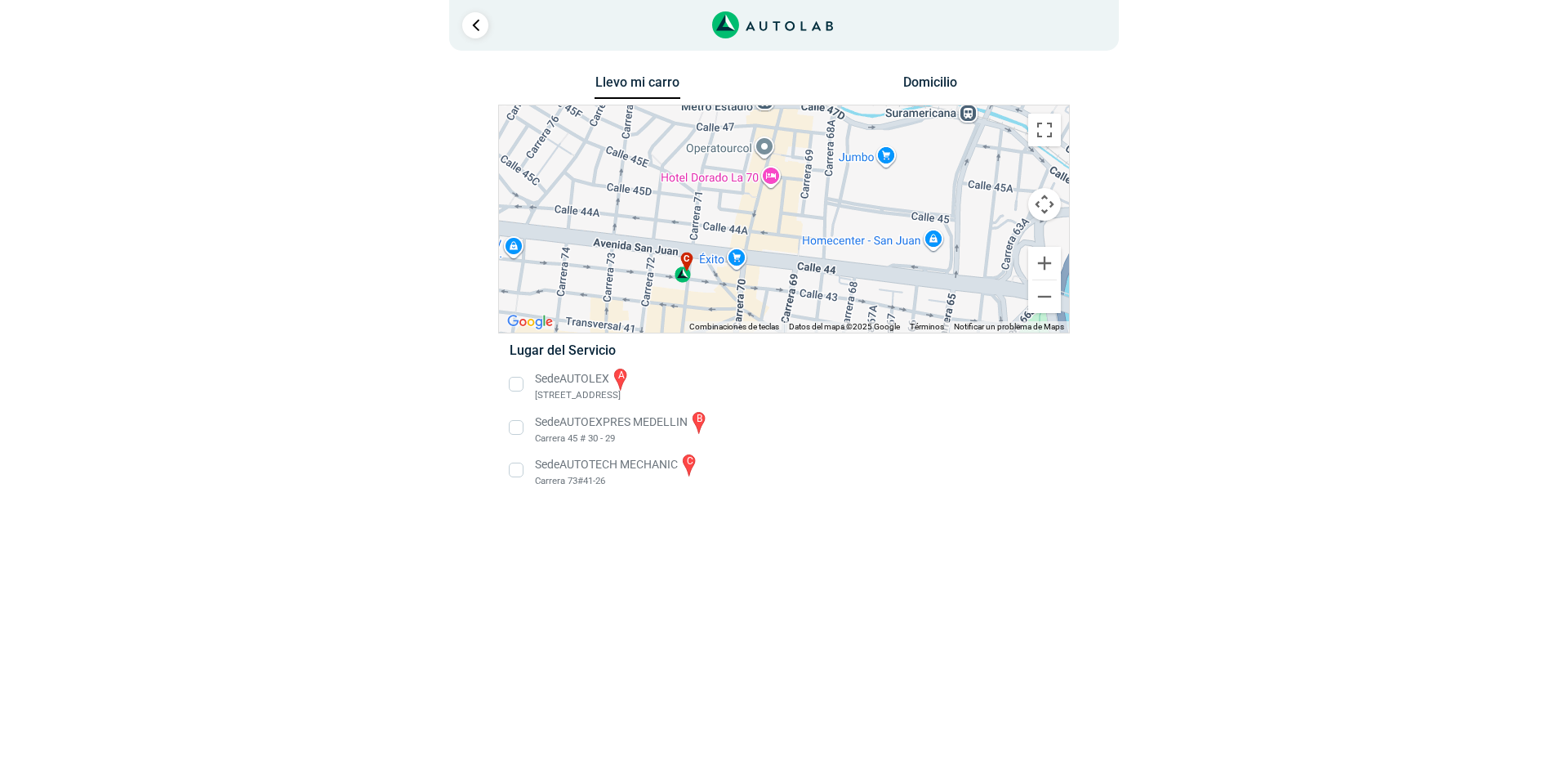
drag, startPoint x: 713, startPoint y: 256, endPoint x: 683, endPoint y: 296, distance: 50.0
click at [683, 296] on div "a b c" at bounding box center [784, 218] width 570 height 227
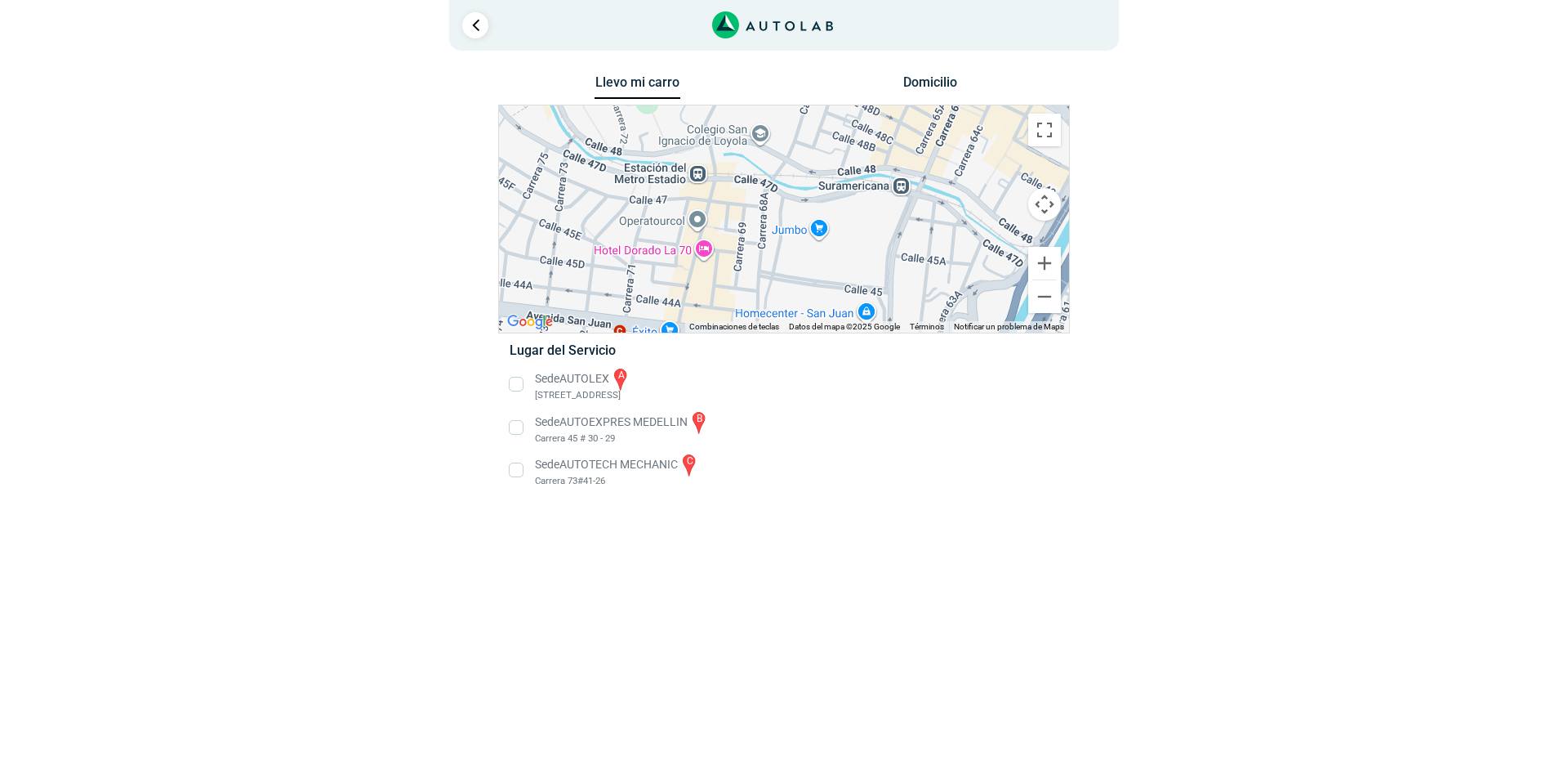
drag, startPoint x: 736, startPoint y: 229, endPoint x: 675, endPoint y: 290, distance: 86.3
click at [677, 291] on div "a b c" at bounding box center [784, 218] width 570 height 227
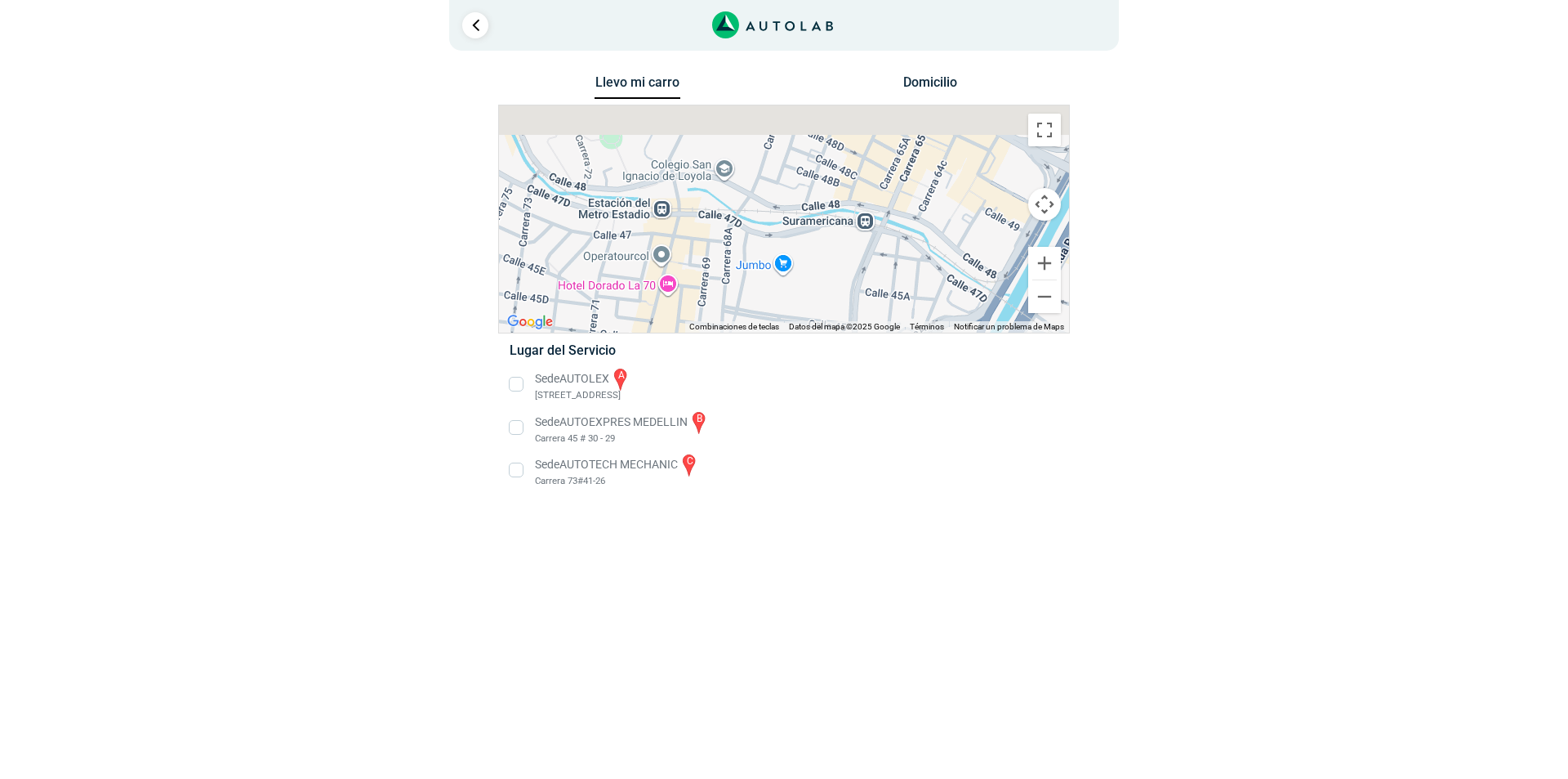
drag, startPoint x: 838, startPoint y: 239, endPoint x: 778, endPoint y: 319, distance: 100.0
click at [779, 319] on div "a b c" at bounding box center [784, 218] width 570 height 227
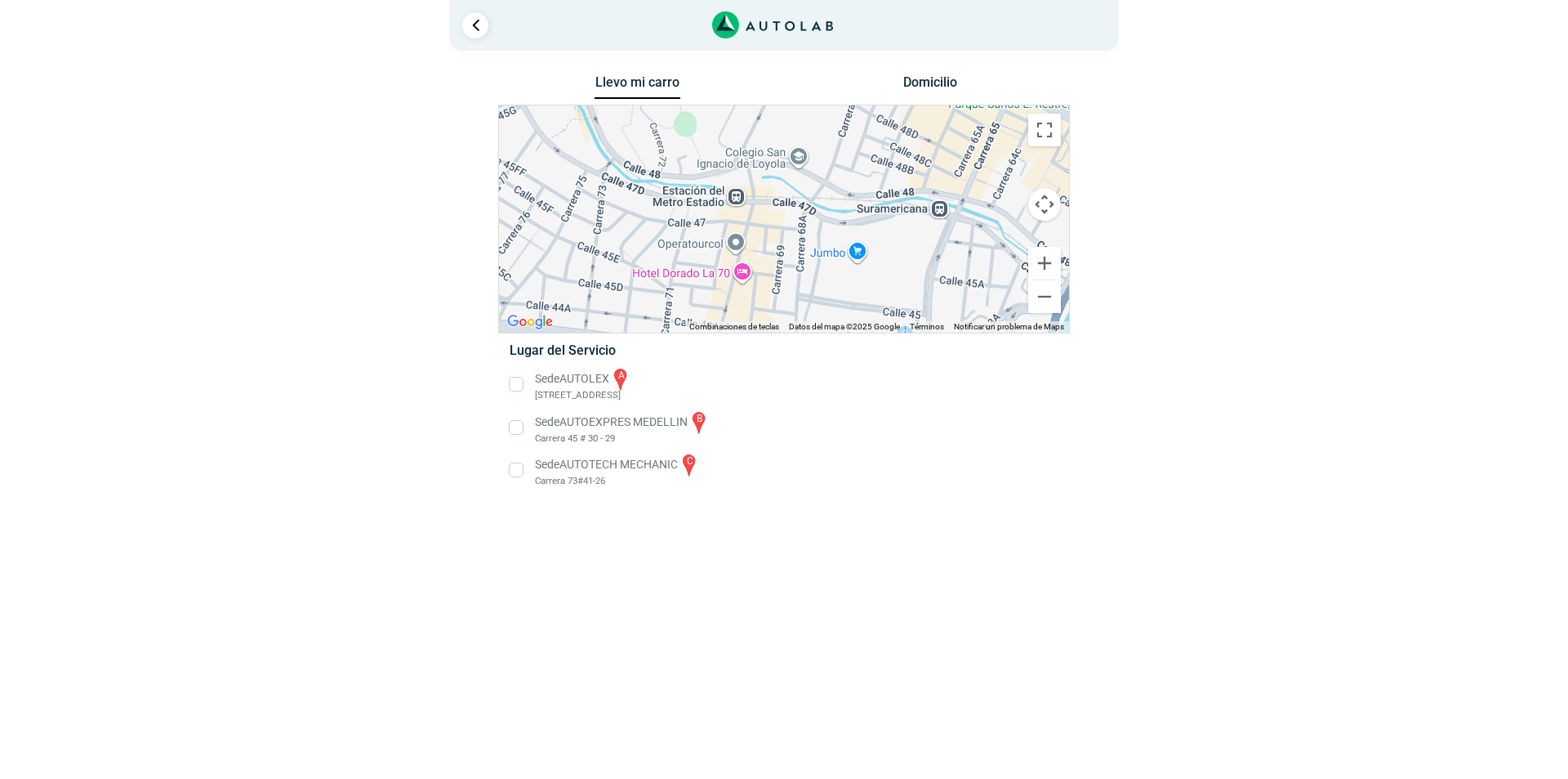
drag, startPoint x: 727, startPoint y: 216, endPoint x: 838, endPoint y: 155, distance: 126.7
click at [838, 155] on div "a b c" at bounding box center [784, 218] width 570 height 227
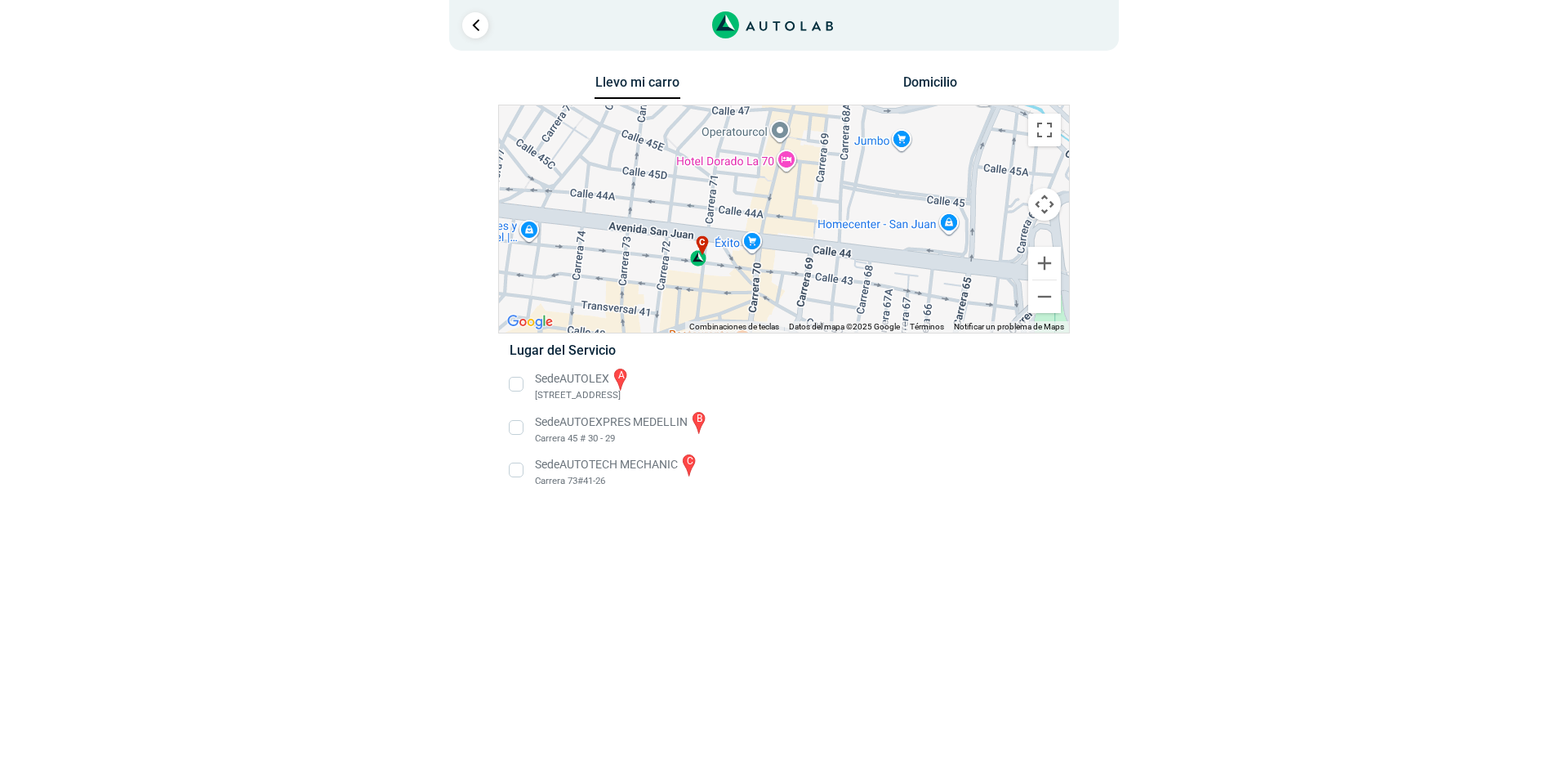
drag, startPoint x: 696, startPoint y: 292, endPoint x: 741, endPoint y: 181, distance: 119.8
click at [741, 181] on div "a b c" at bounding box center [784, 218] width 570 height 227
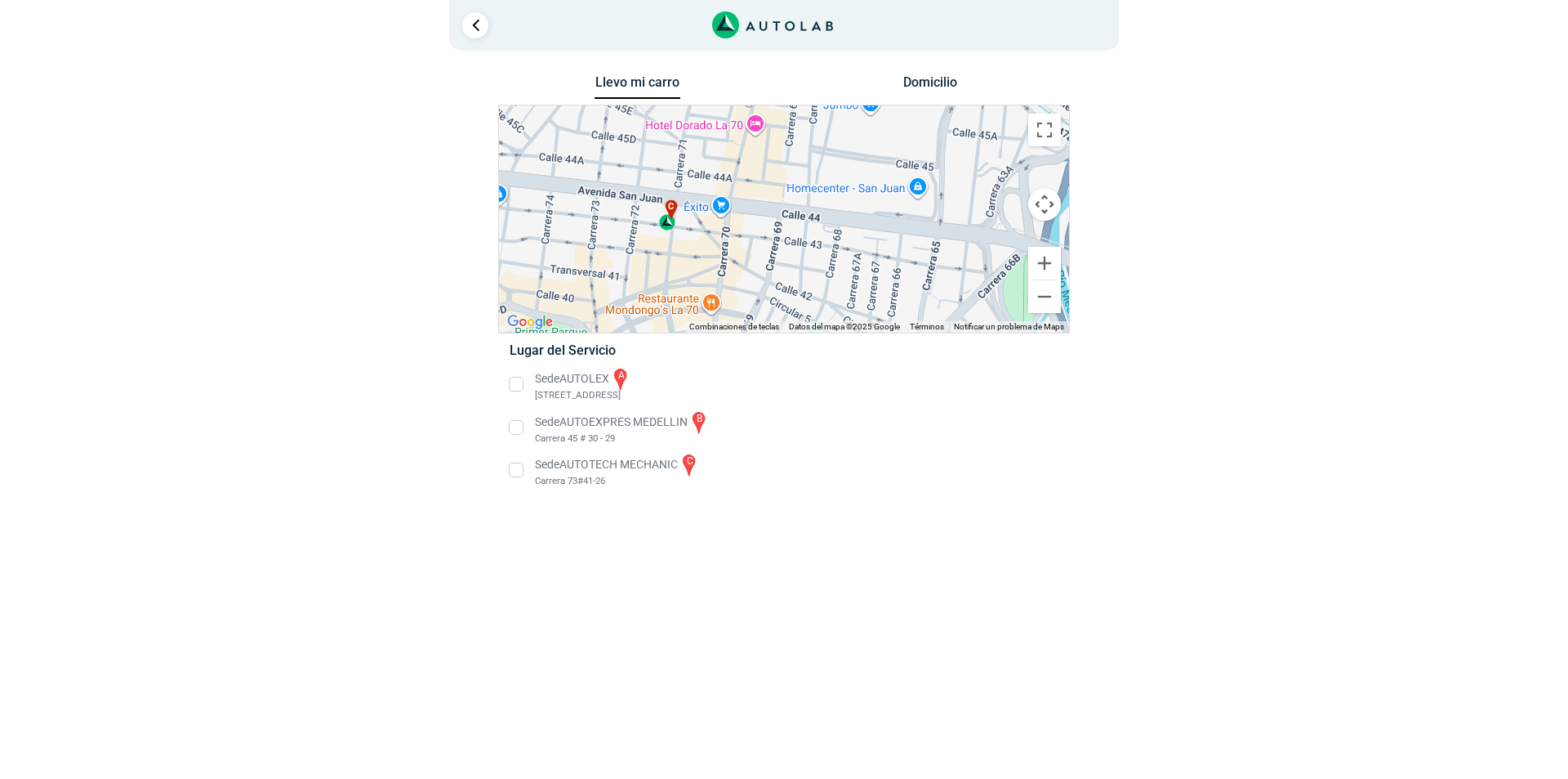
drag, startPoint x: 677, startPoint y: 266, endPoint x: 646, endPoint y: 231, distance: 46.8
click at [646, 231] on div "a b c" at bounding box center [784, 218] width 570 height 227
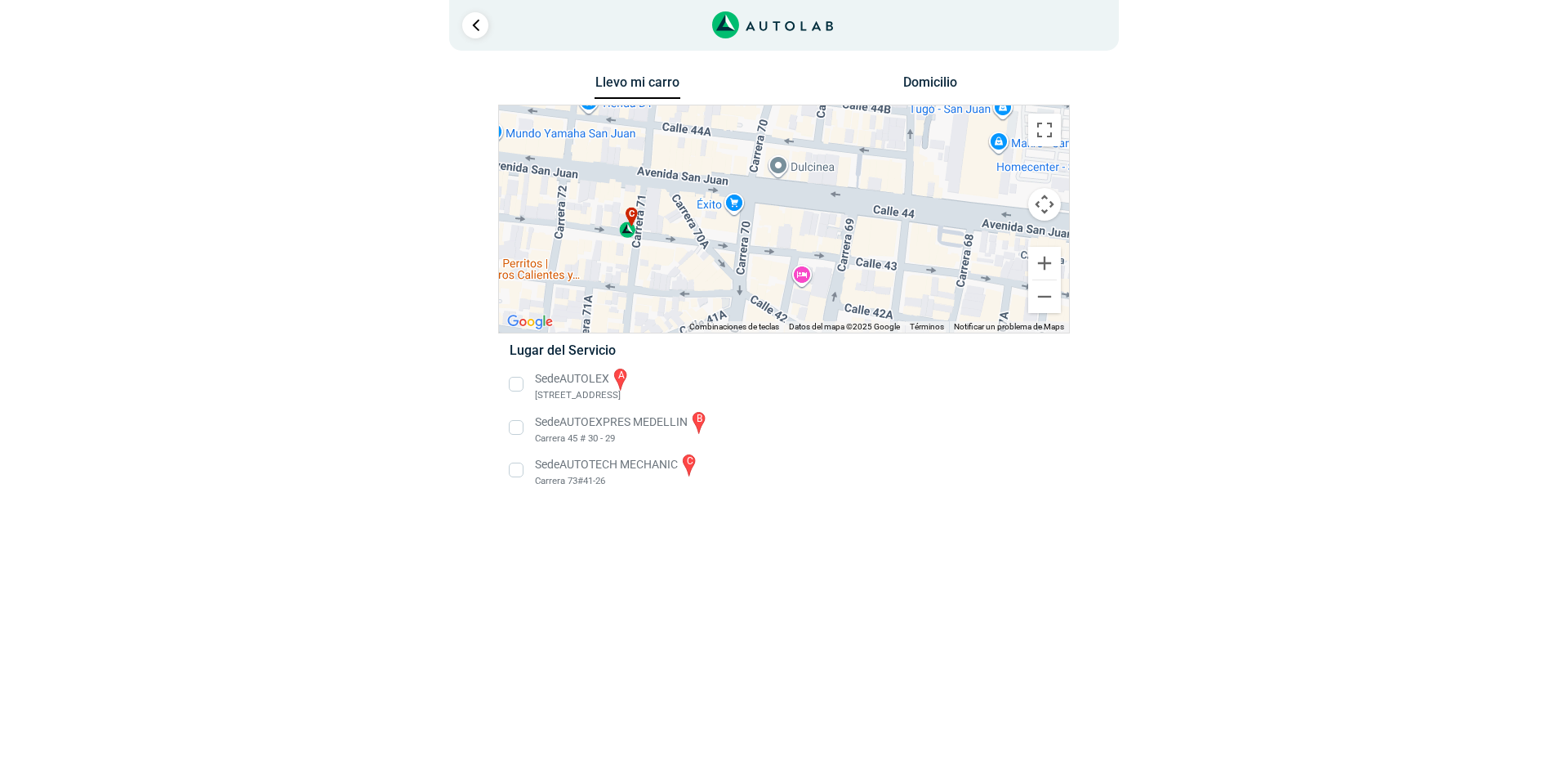
drag, startPoint x: 915, startPoint y: 249, endPoint x: 884, endPoint y: 274, distance: 39.8
click at [884, 274] on div "a b c" at bounding box center [784, 218] width 570 height 227
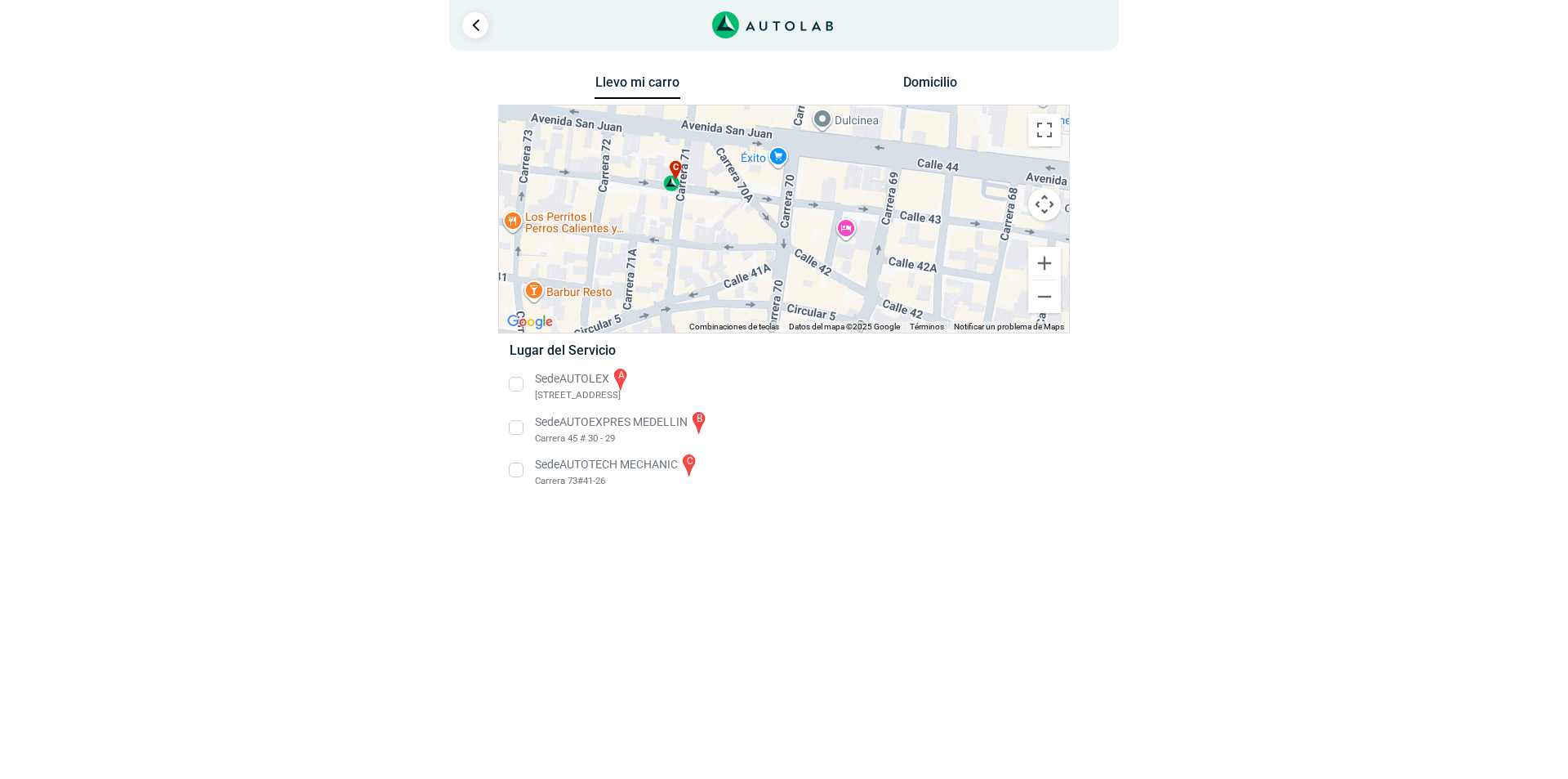
drag, startPoint x: 771, startPoint y: 233, endPoint x: 816, endPoint y: 186, distance: 65.1
click at [816, 186] on div "a b c" at bounding box center [784, 218] width 570 height 227
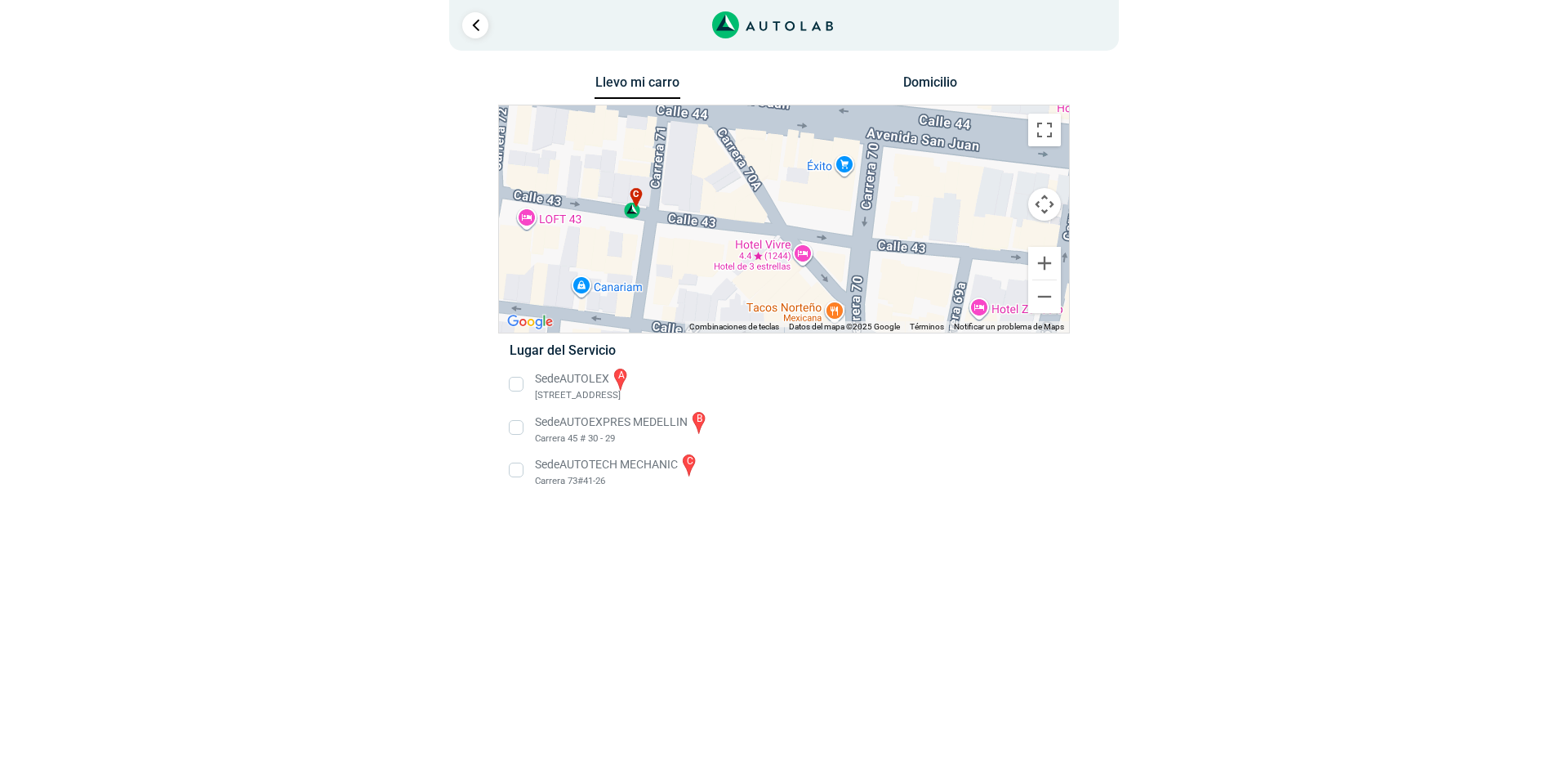
drag, startPoint x: 688, startPoint y: 206, endPoint x: 669, endPoint y: 306, distance: 101.8
click at [673, 305] on div "a b c" at bounding box center [784, 218] width 570 height 227
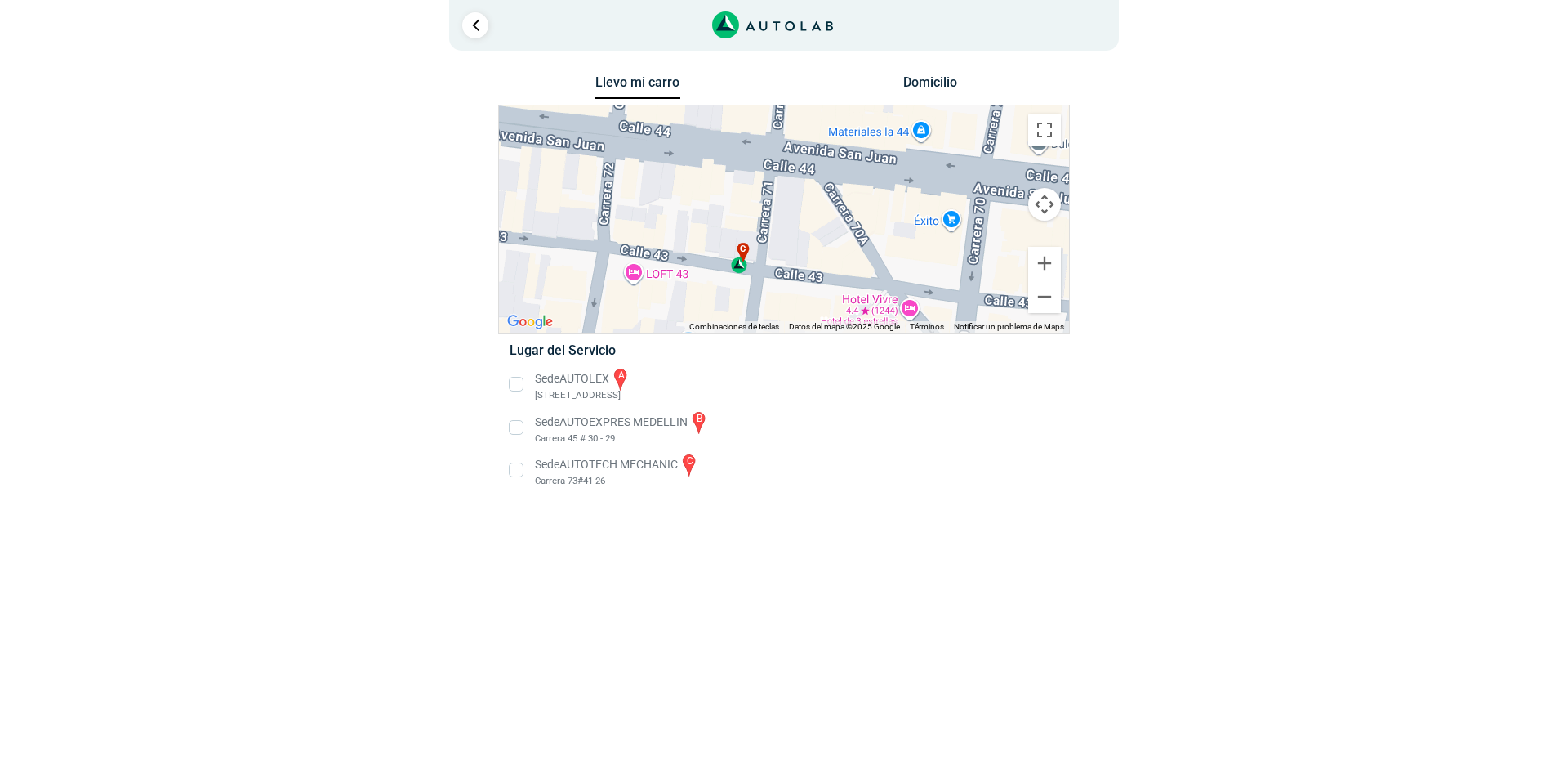
drag, startPoint x: 630, startPoint y: 263, endPoint x: 760, endPoint y: 299, distance: 134.9
click at [760, 299] on div "a b c" at bounding box center [784, 218] width 570 height 227
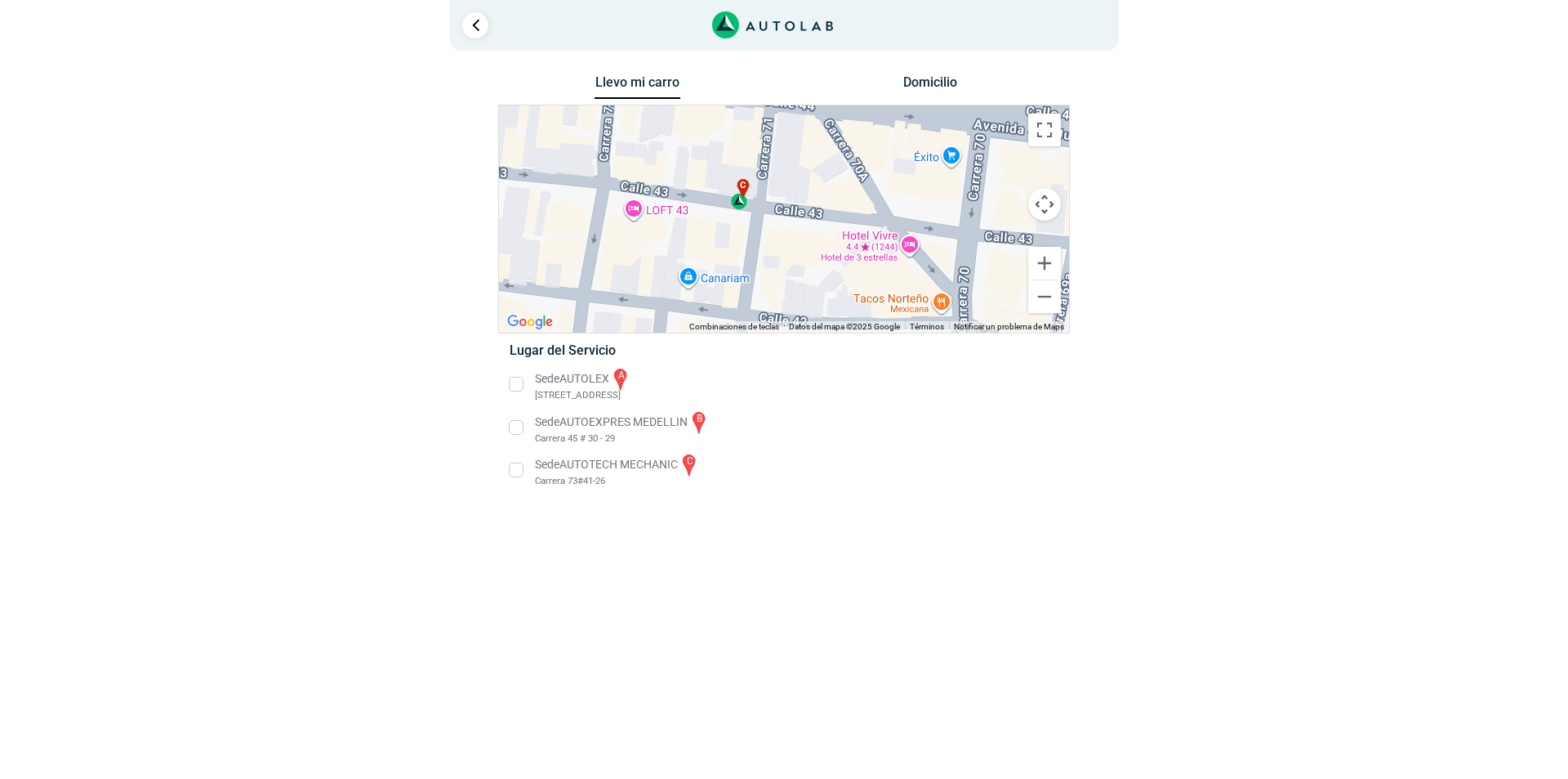
drag, startPoint x: 890, startPoint y: 285, endPoint x: 890, endPoint y: 220, distance: 65.0
click at [890, 220] on div "a b c" at bounding box center [784, 218] width 570 height 227
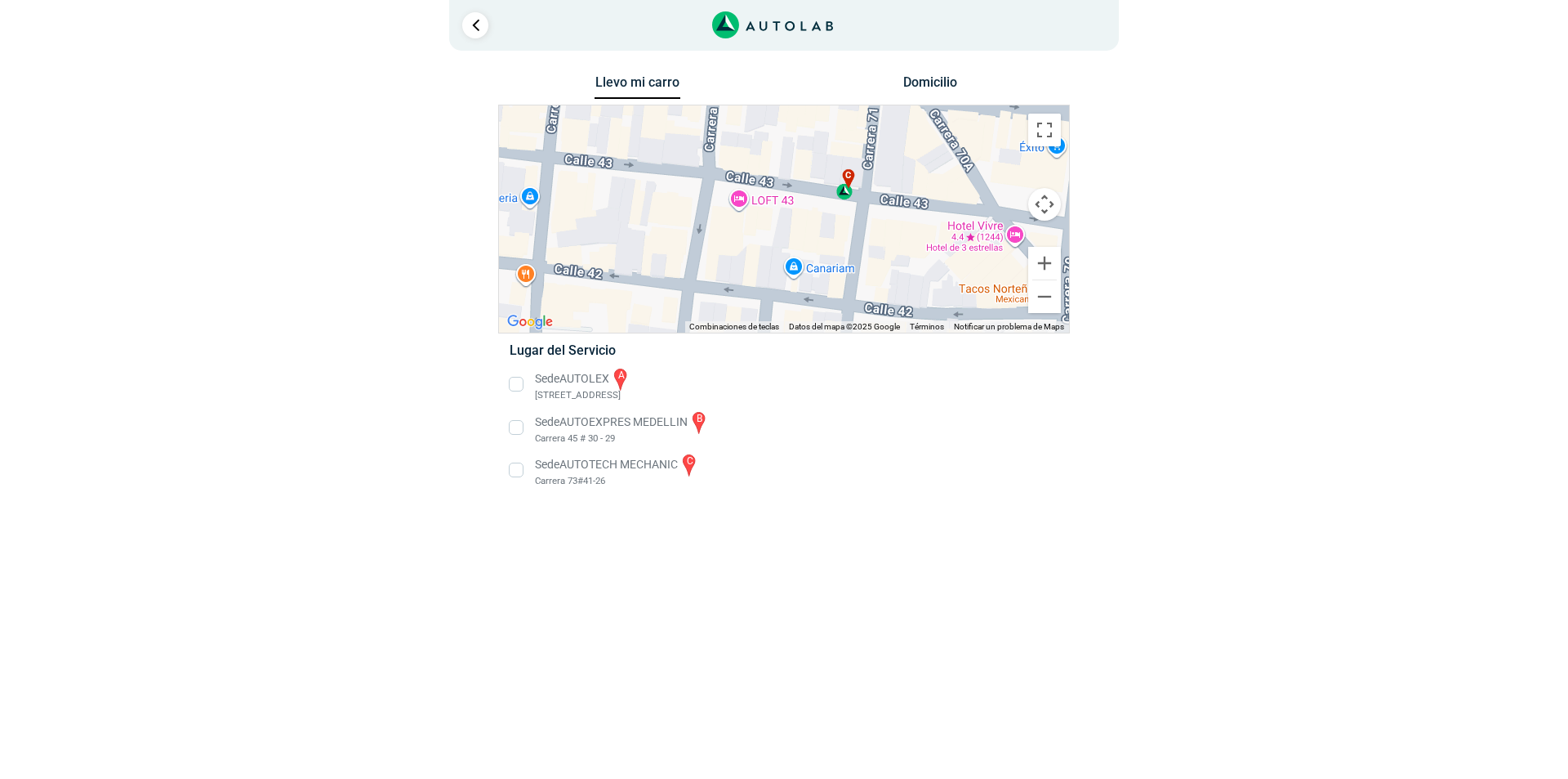
drag, startPoint x: 955, startPoint y: 244, endPoint x: 1062, endPoint y: 241, distance: 107.0
click at [1062, 241] on div "a b c" at bounding box center [784, 218] width 570 height 227
click at [1030, 247] on button "Ampliar" at bounding box center [1045, 264] width 33 height 33
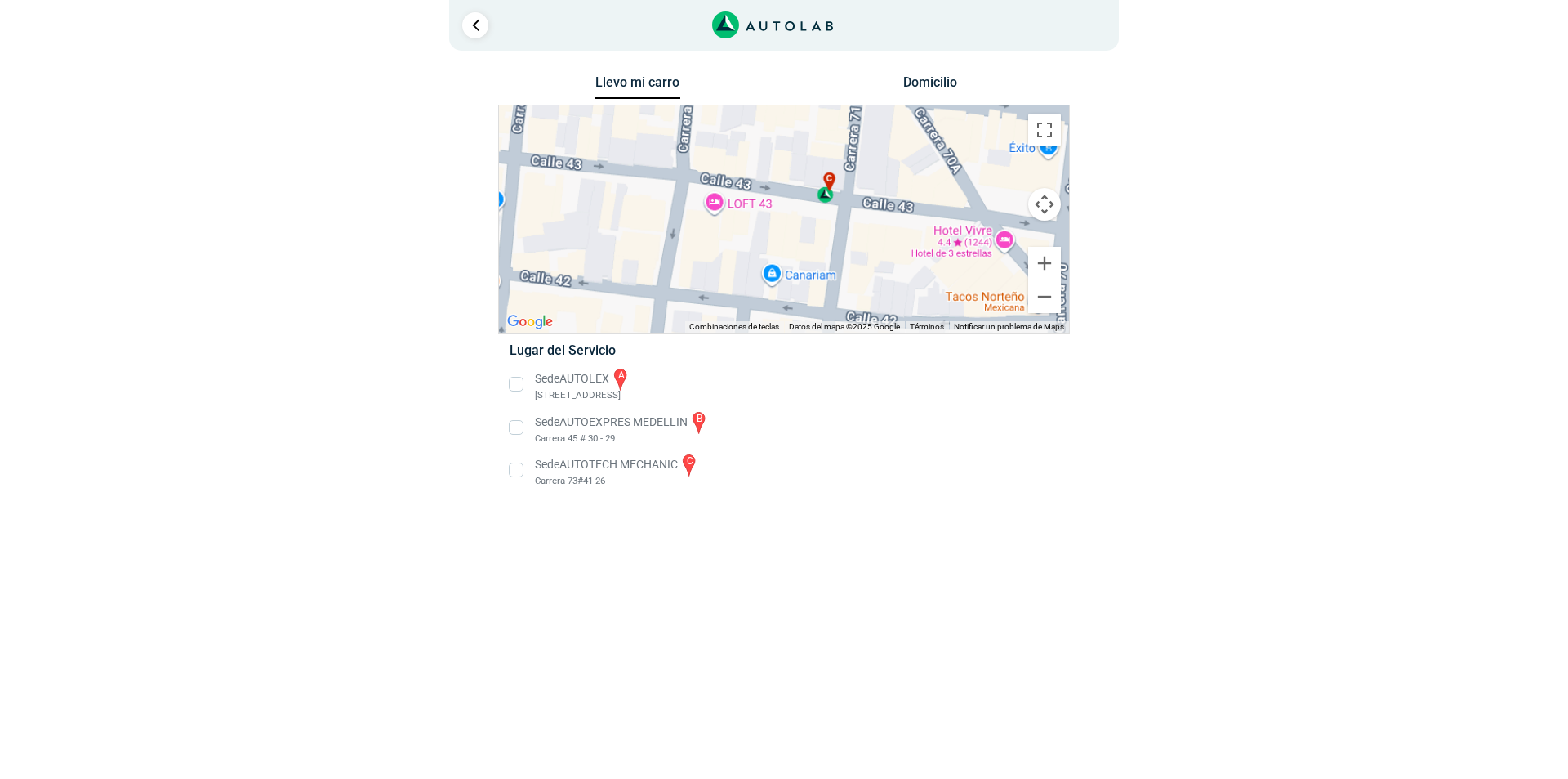
drag, startPoint x: 1023, startPoint y: 248, endPoint x: 993, endPoint y: 253, distance: 30.4
click at [993, 253] on div "a b c" at bounding box center [784, 218] width 570 height 227
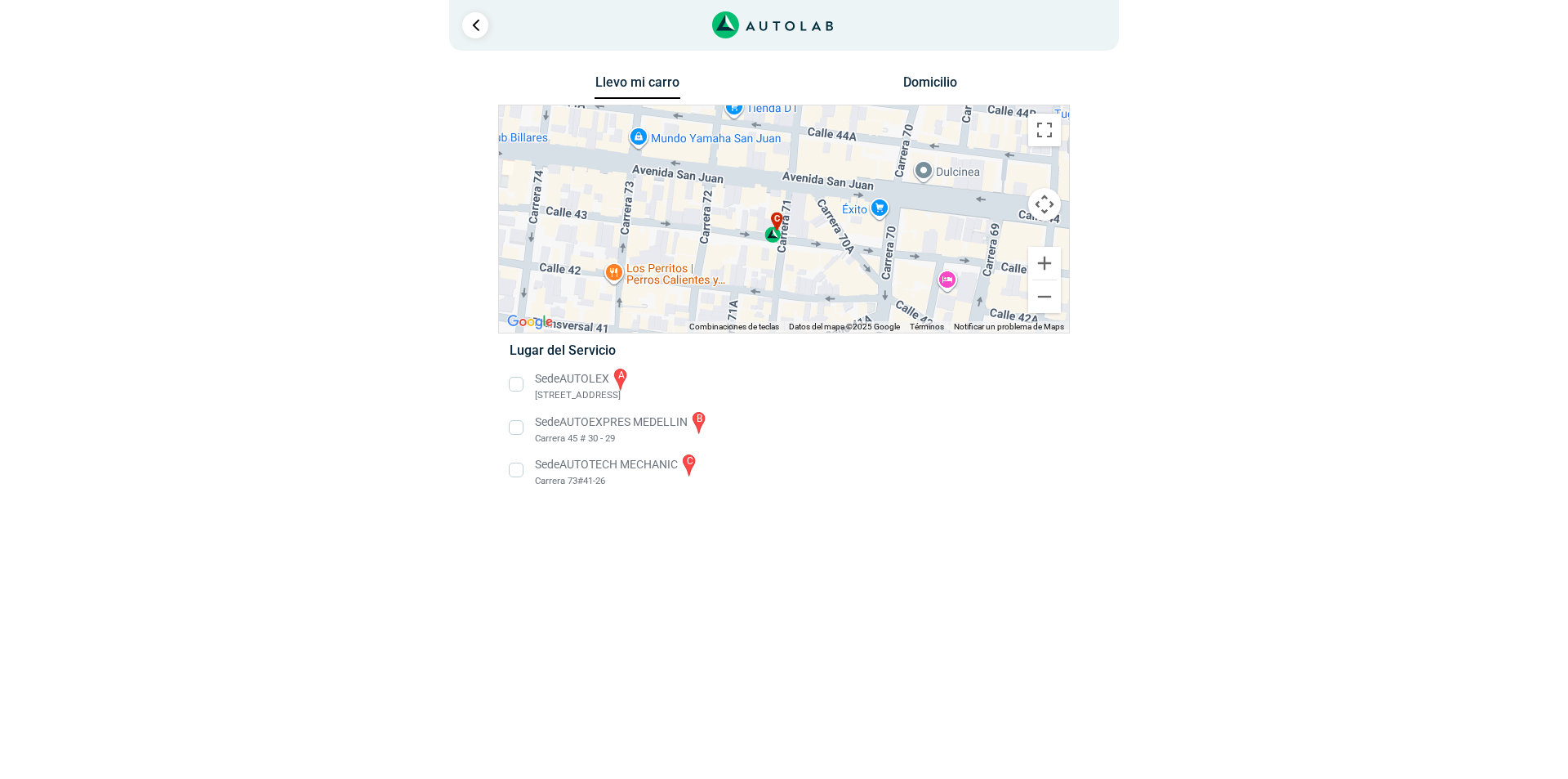
drag, startPoint x: 873, startPoint y: 253, endPoint x: 820, endPoint y: 268, distance: 55.1
click at [820, 268] on div "a b c" at bounding box center [784, 218] width 570 height 227
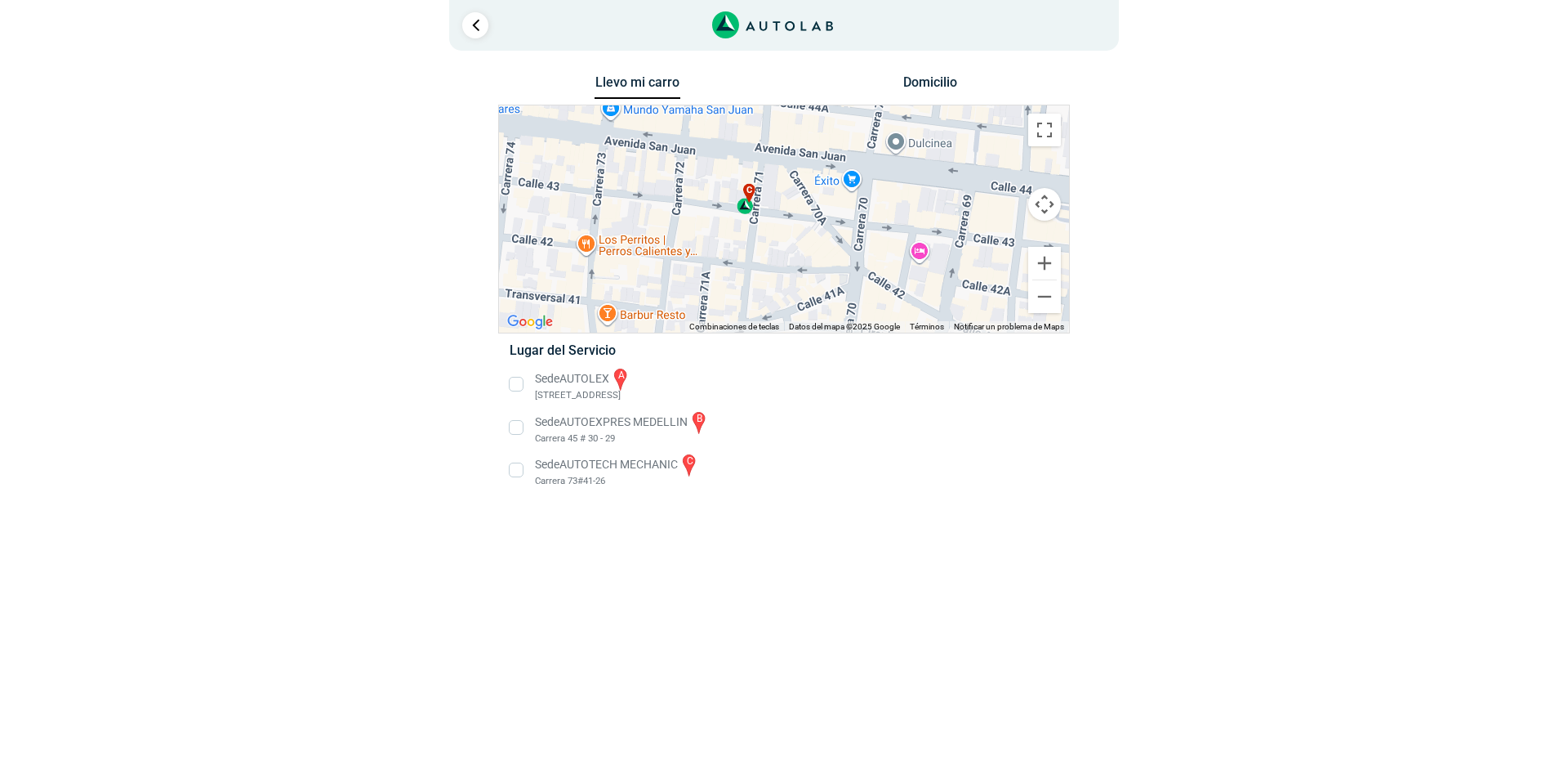
drag, startPoint x: 864, startPoint y: 251, endPoint x: 835, endPoint y: 222, distance: 41.0
click at [836, 223] on div "a b c" at bounding box center [784, 218] width 570 height 227
